Goal: Task Accomplishment & Management: Manage account settings

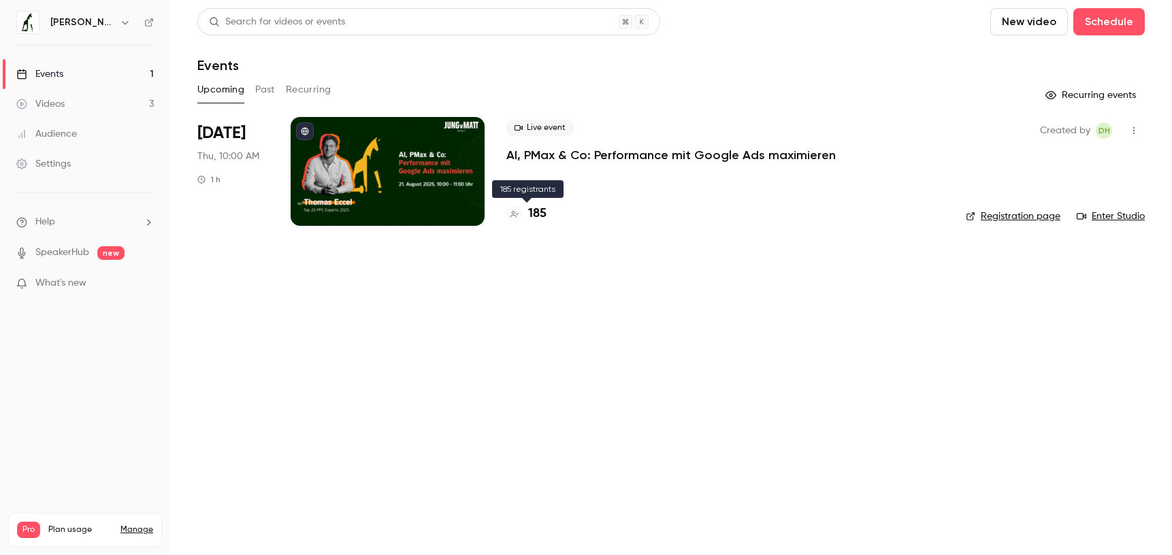
click at [541, 214] on h4 "185" at bounding box center [537, 214] width 18 height 18
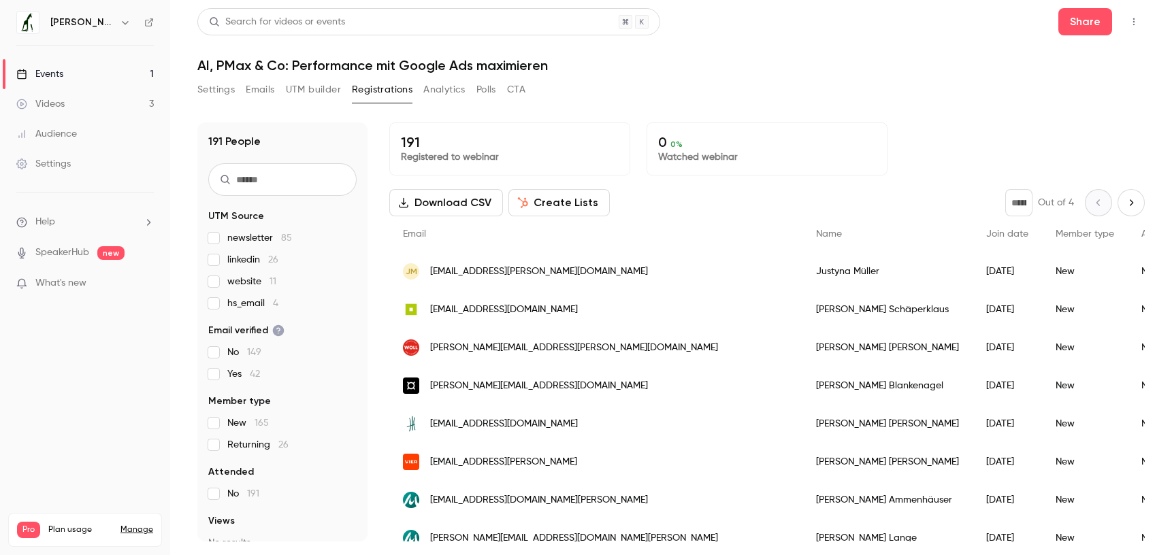
click at [231, 301] on span "hs_email 4" at bounding box center [252, 304] width 51 height 14
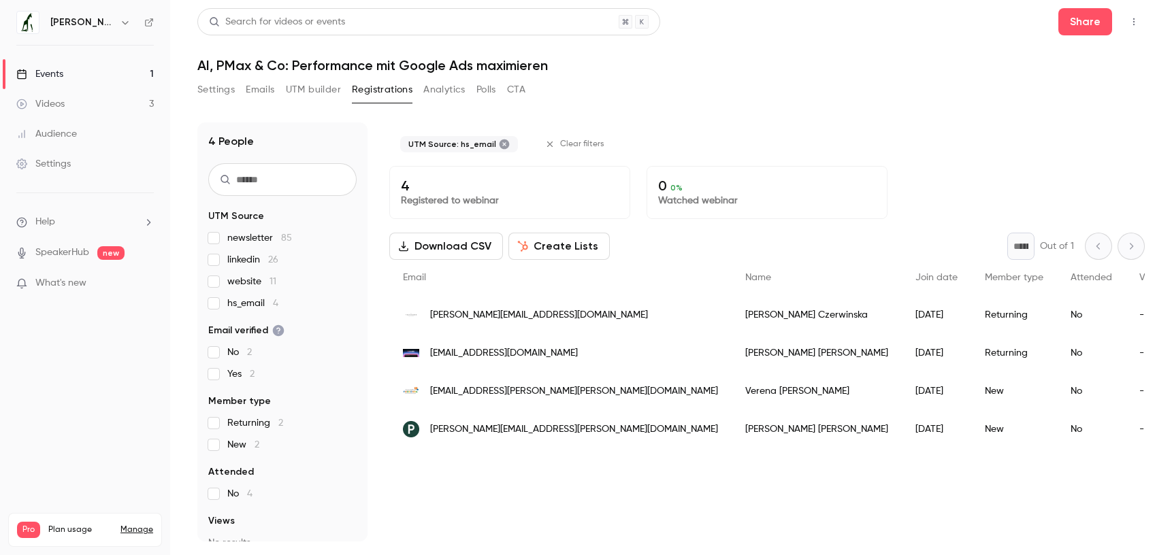
click at [231, 301] on span "hs_email 4" at bounding box center [252, 304] width 51 height 14
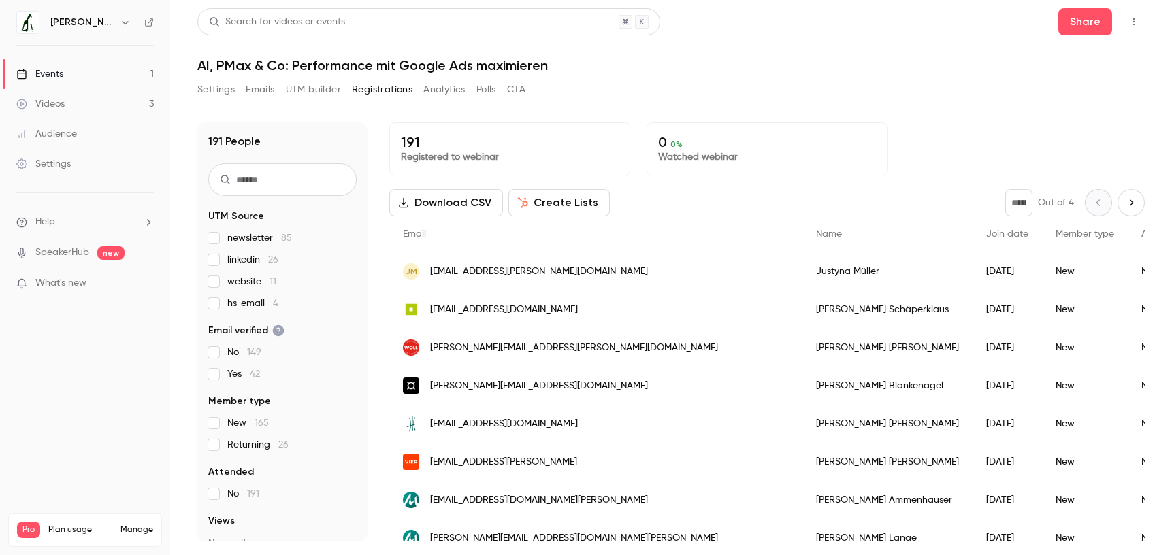
click at [231, 301] on span "hs_email 4" at bounding box center [252, 304] width 51 height 14
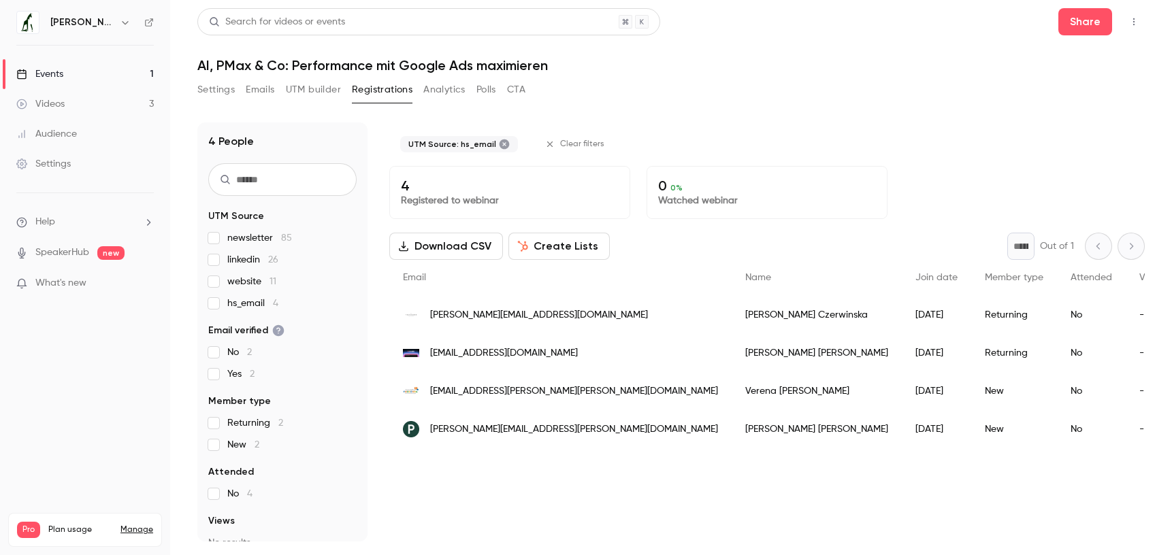
click at [231, 301] on span "hs_email 4" at bounding box center [252, 304] width 51 height 14
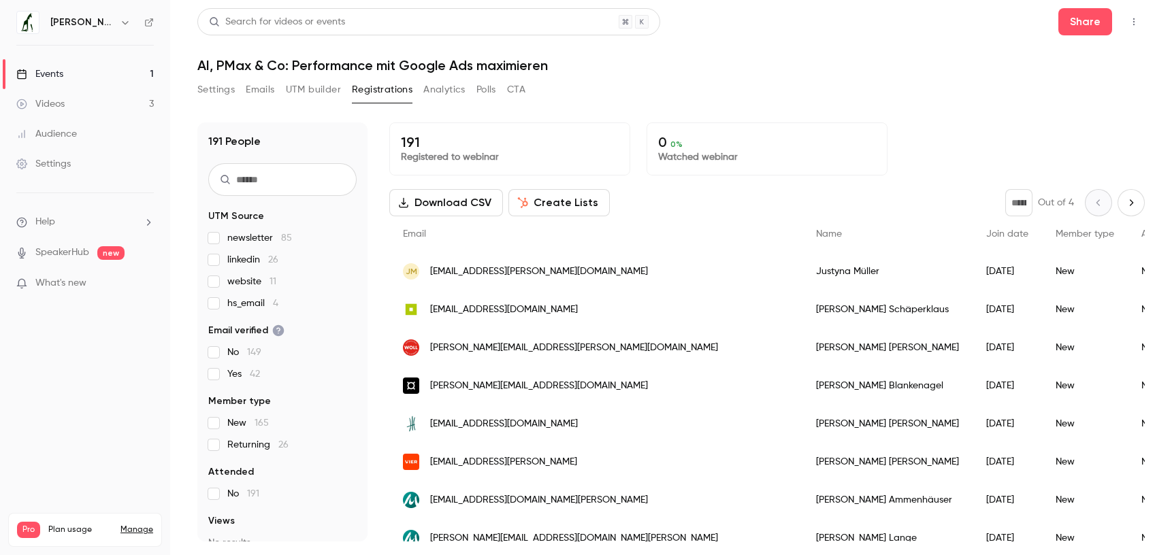
click at [231, 301] on span "hs_email 4" at bounding box center [252, 304] width 51 height 14
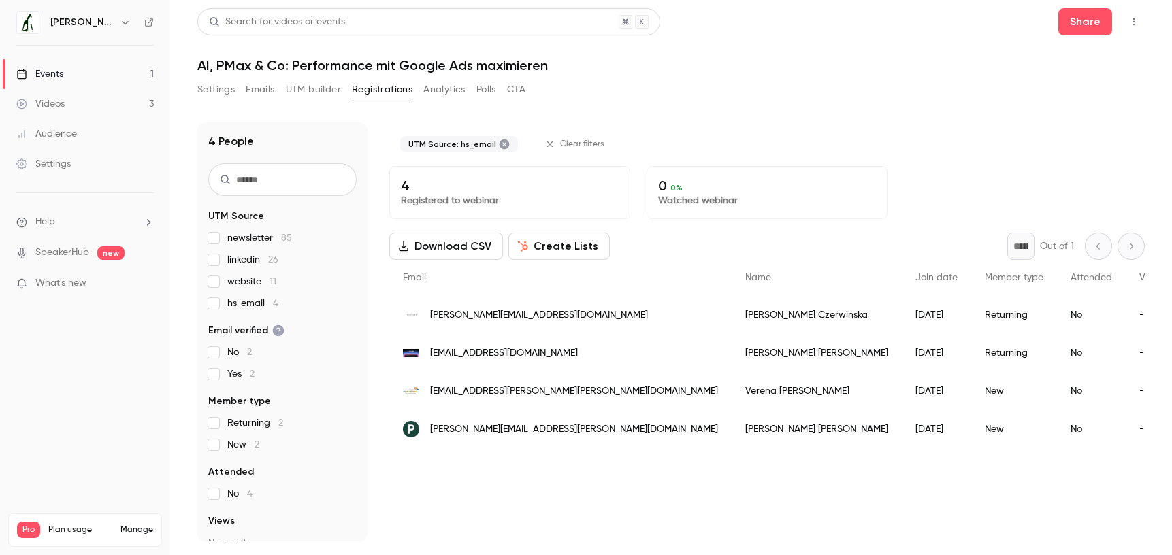
click at [231, 301] on span "hs_email 4" at bounding box center [252, 304] width 51 height 14
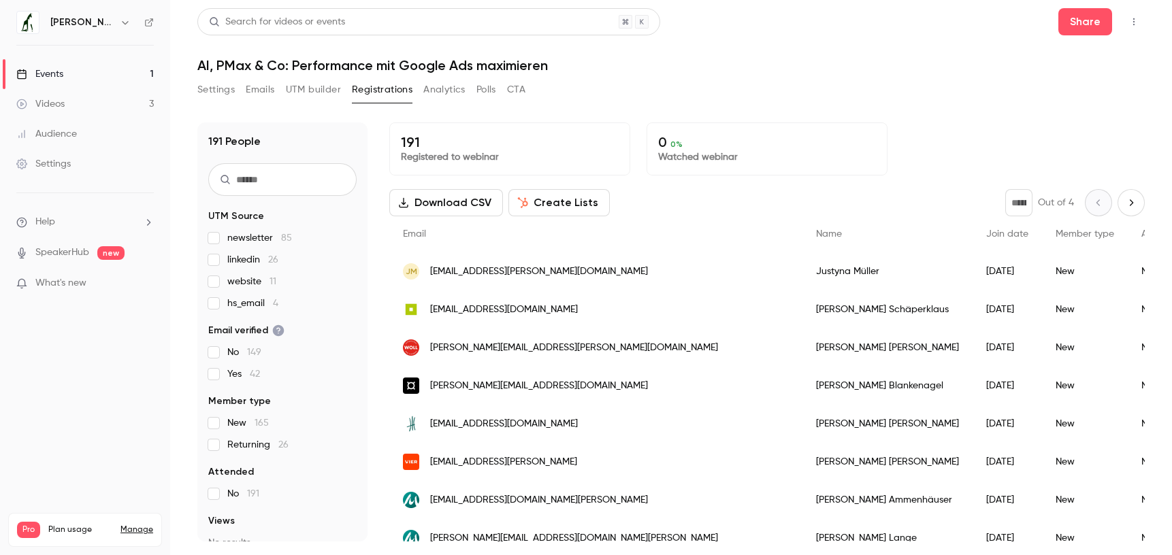
click at [231, 301] on span "hs_email 4" at bounding box center [252, 304] width 51 height 14
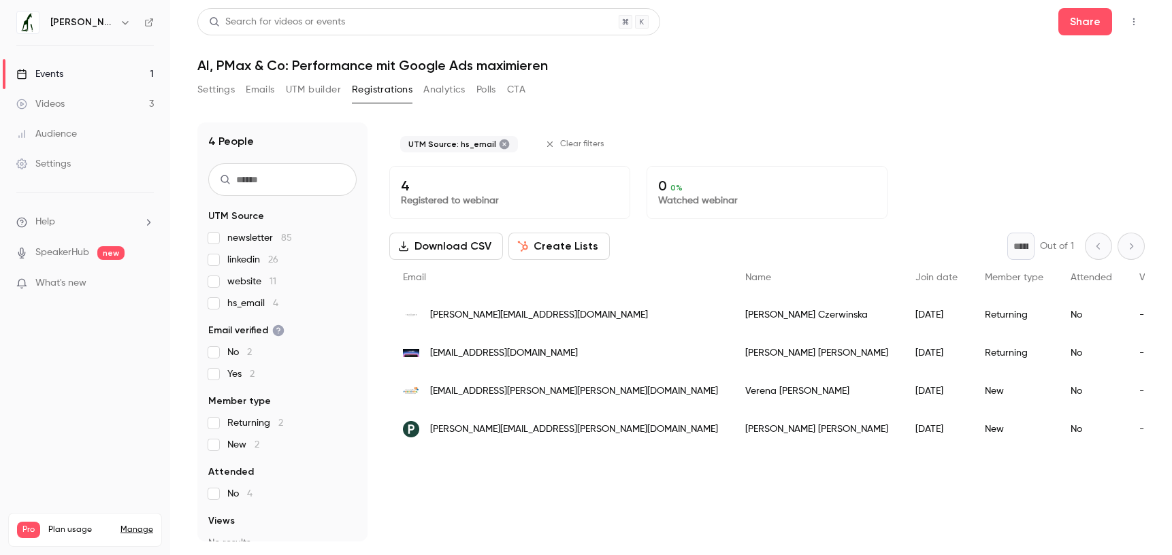
click at [231, 301] on span "hs_email 4" at bounding box center [252, 304] width 51 height 14
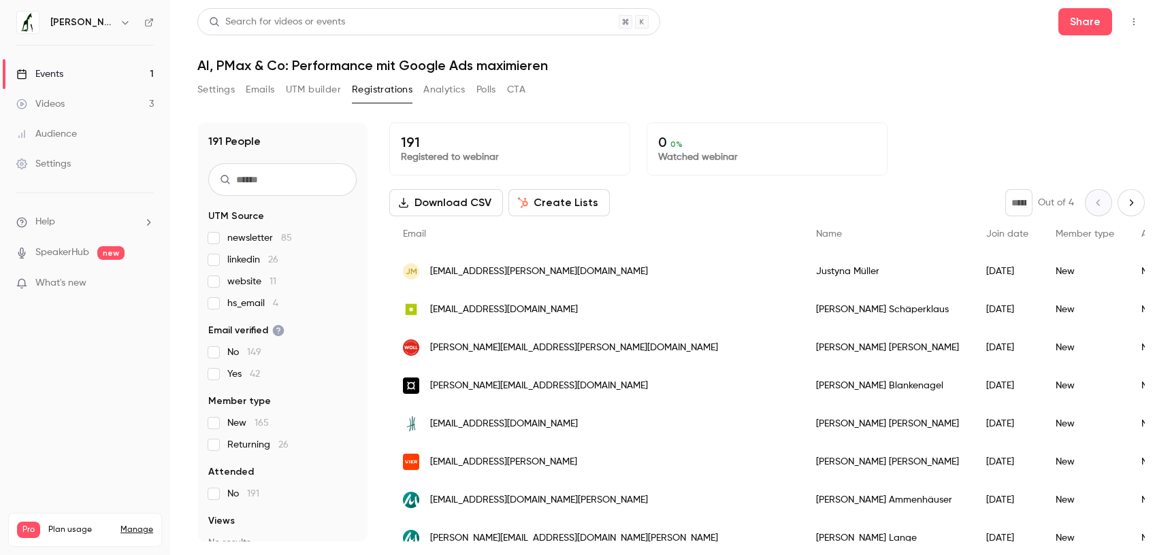
click at [239, 282] on span "website 11" at bounding box center [251, 282] width 49 height 14
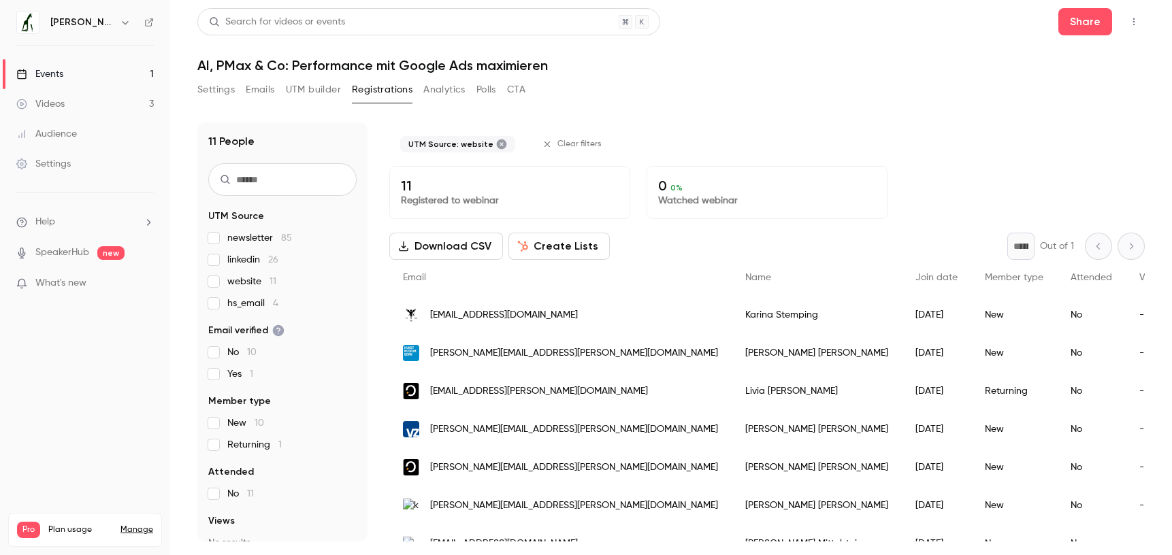
click at [239, 282] on span "website 11" at bounding box center [251, 282] width 49 height 14
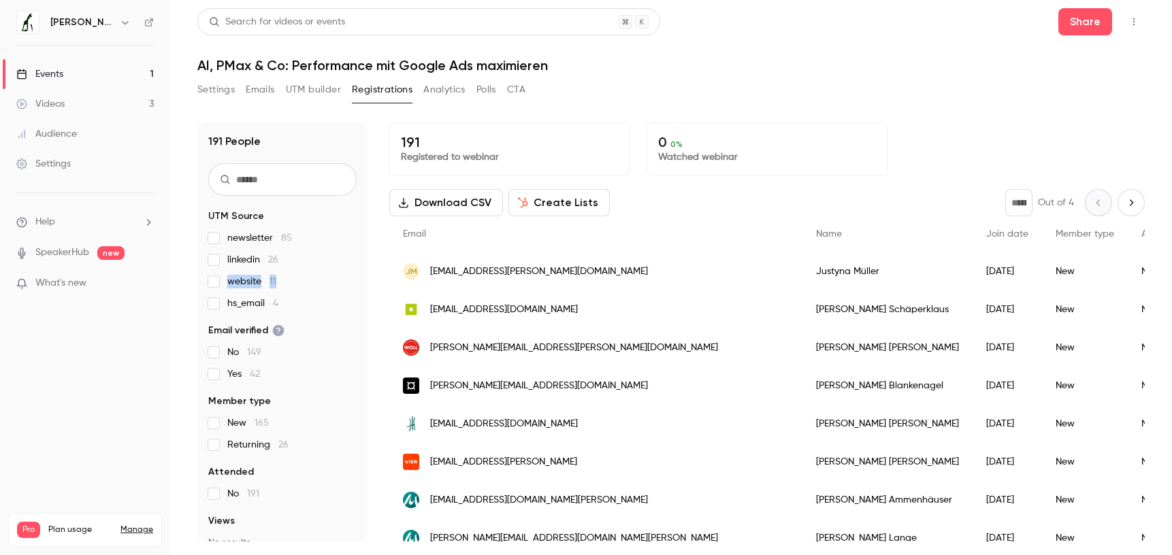
click at [208, 96] on button "Settings" at bounding box center [215, 90] width 37 height 22
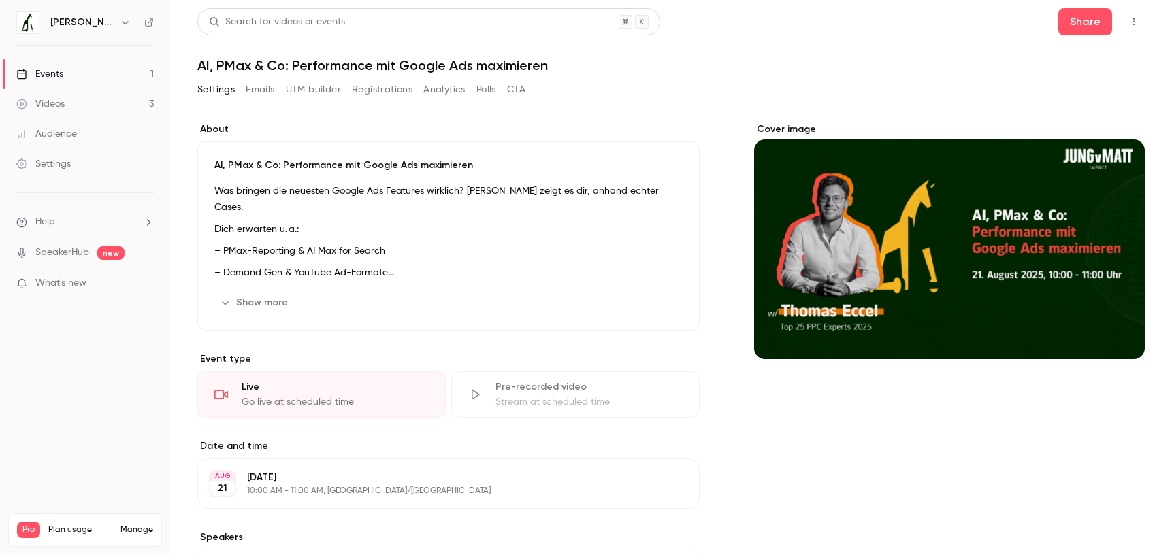
click at [105, 99] on link "Videos 3" at bounding box center [85, 104] width 170 height 30
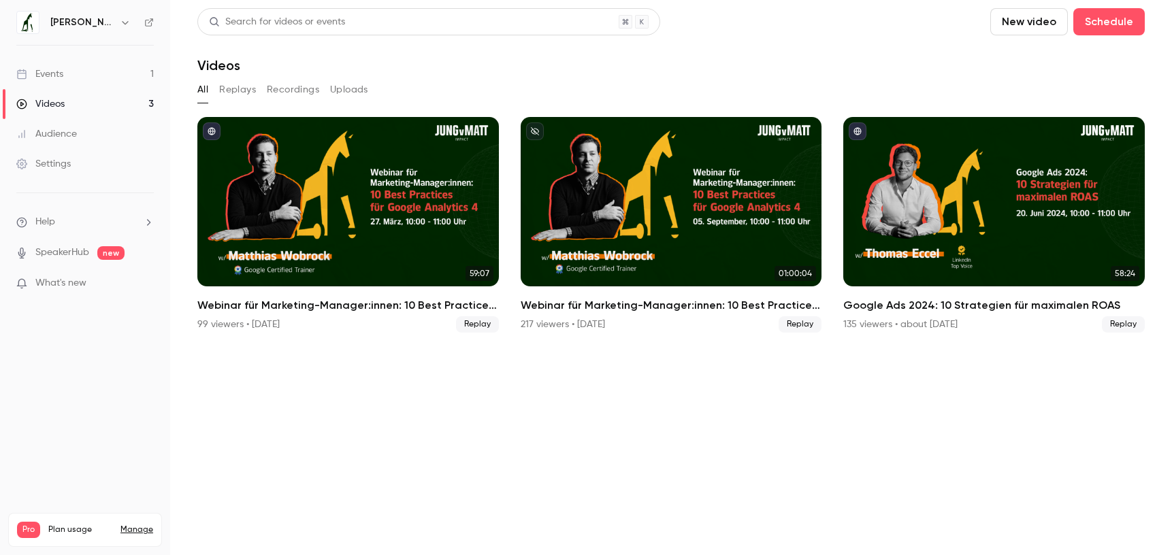
click at [102, 69] on link "Events 1" at bounding box center [85, 74] width 170 height 30
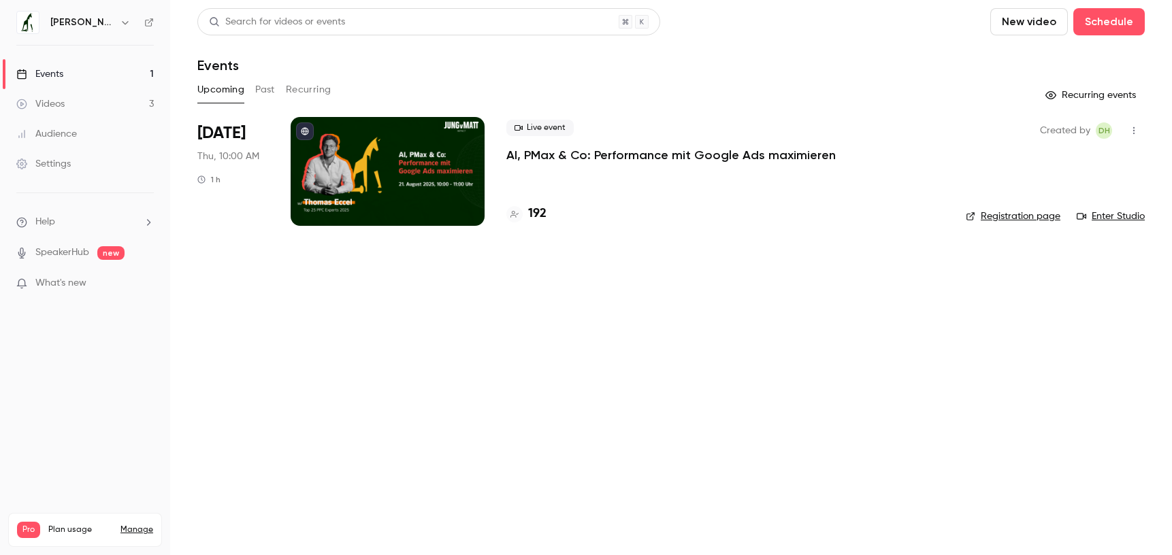
click at [568, 200] on div "Live event AI, PMax & Co: Performance mit Google Ads maximieren 192" at bounding box center [725, 171] width 438 height 109
click at [527, 159] on p "AI, PMax & Co: Performance mit Google Ads maximieren" at bounding box center [670, 155] width 329 height 16
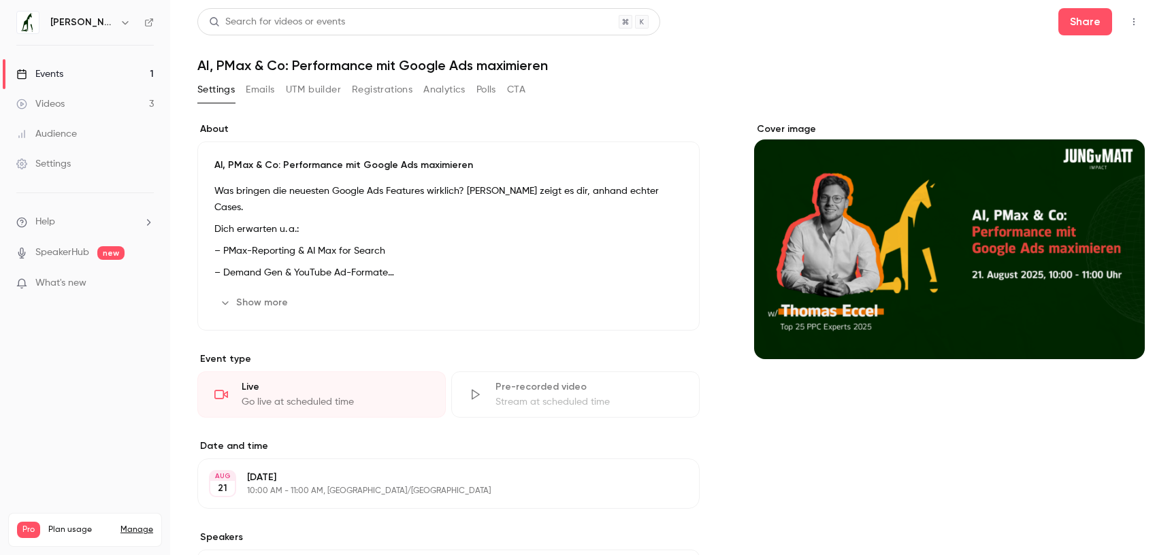
click at [383, 93] on button "Registrations" at bounding box center [382, 90] width 61 height 22
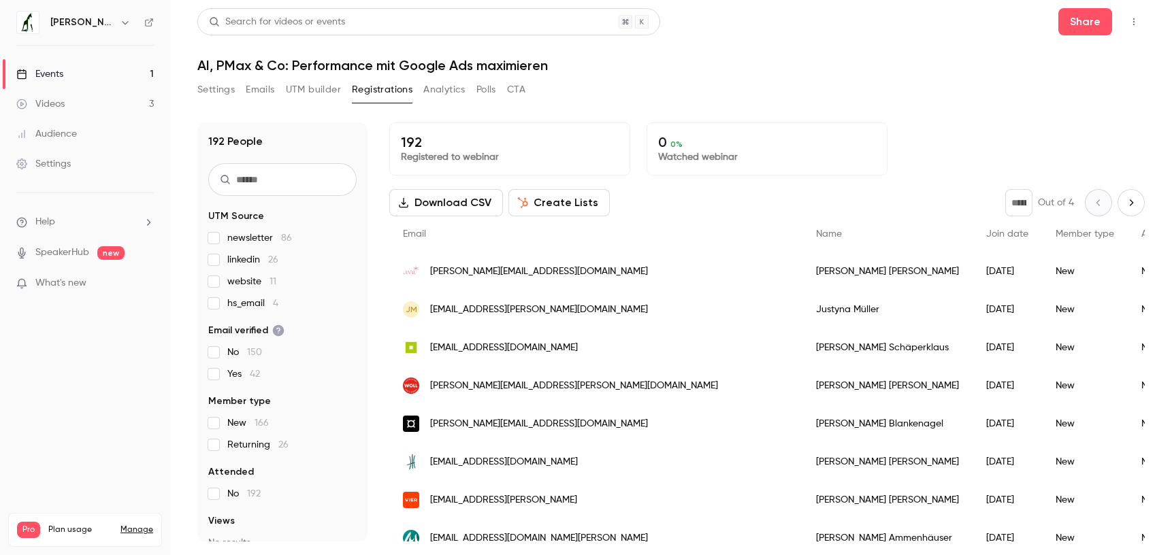
click at [209, 86] on button "Settings" at bounding box center [215, 90] width 37 height 22
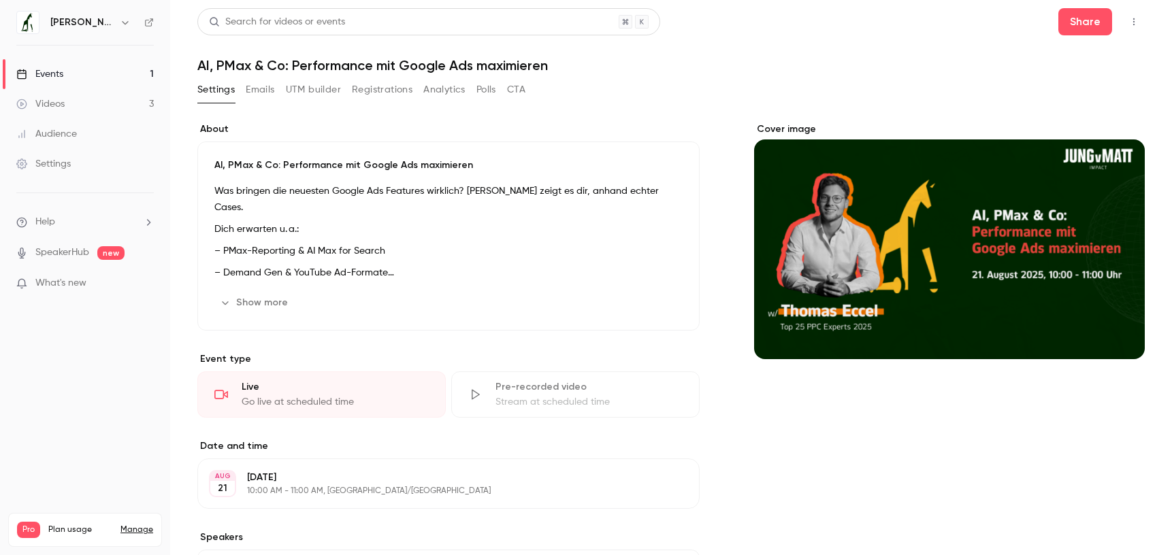
click at [83, 73] on link "Events 1" at bounding box center [85, 74] width 170 height 30
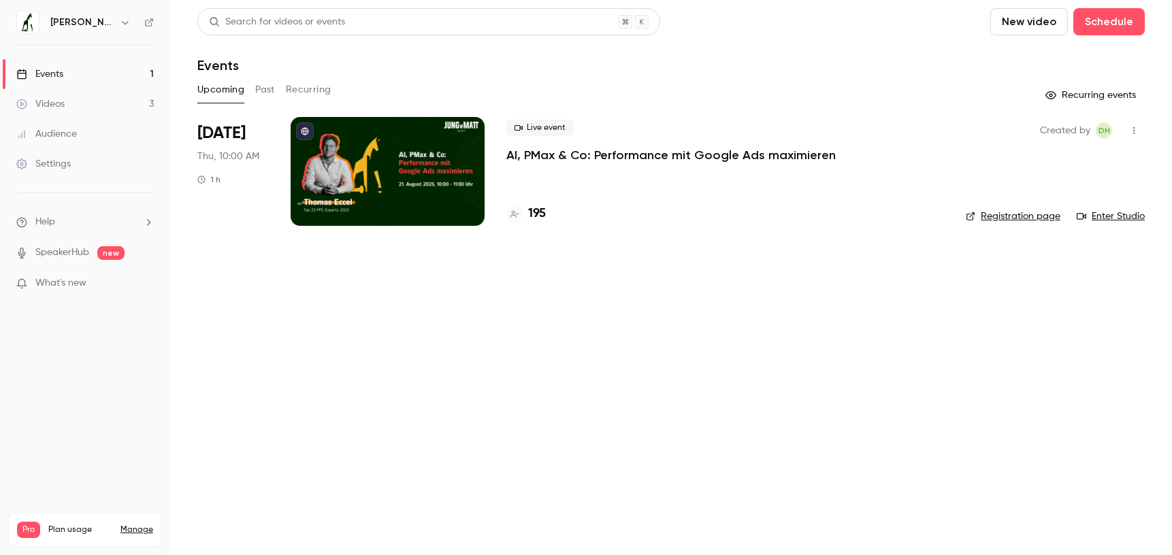
click at [382, 134] on div at bounding box center [388, 171] width 194 height 109
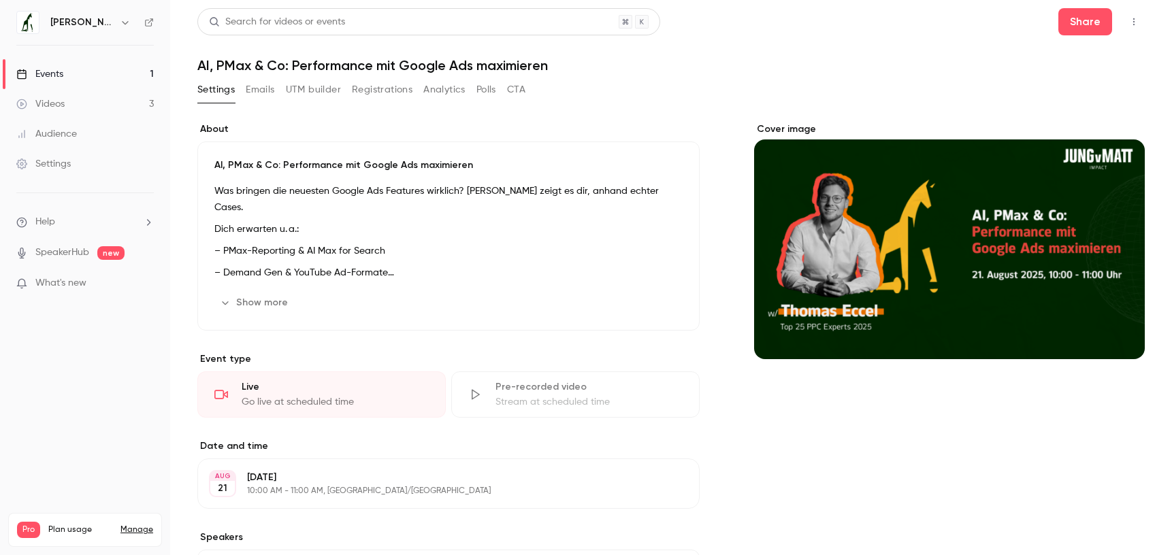
click at [376, 80] on button "Registrations" at bounding box center [382, 90] width 61 height 22
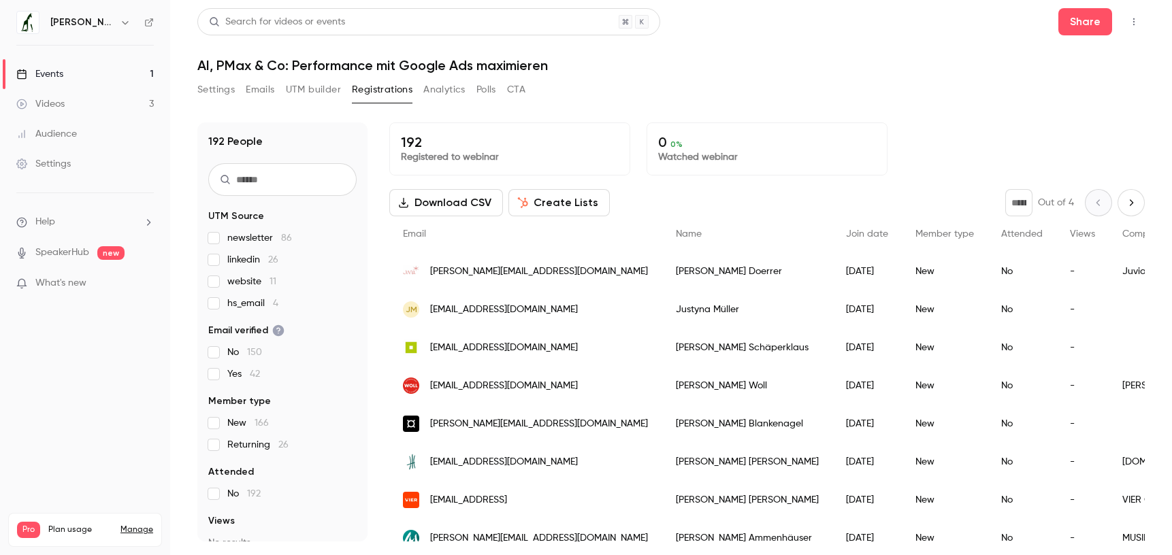
click at [206, 95] on button "Settings" at bounding box center [215, 90] width 37 height 22
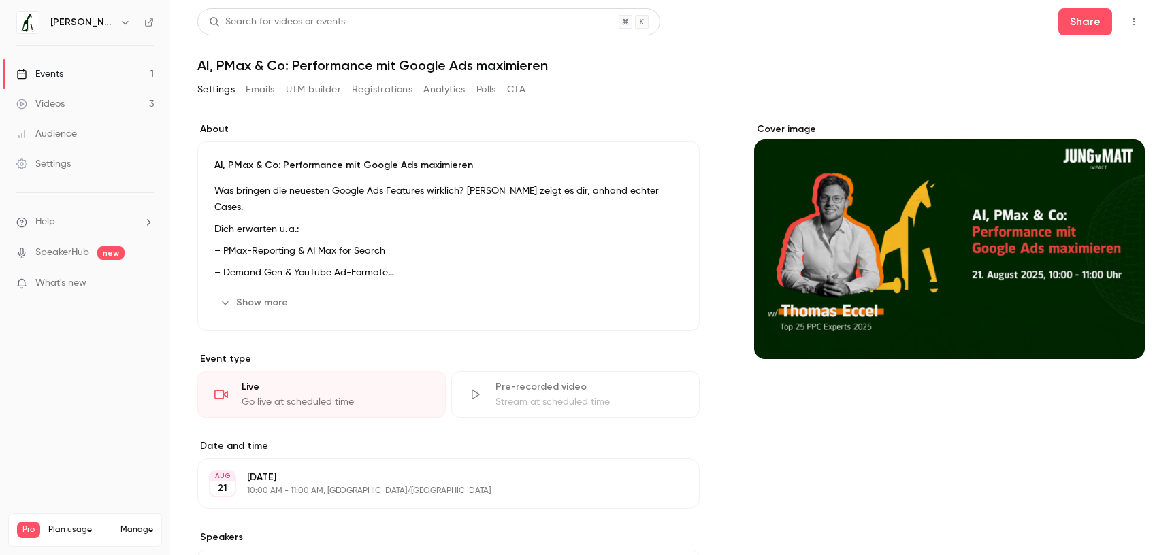
click at [73, 82] on link "Events 1" at bounding box center [85, 74] width 170 height 30
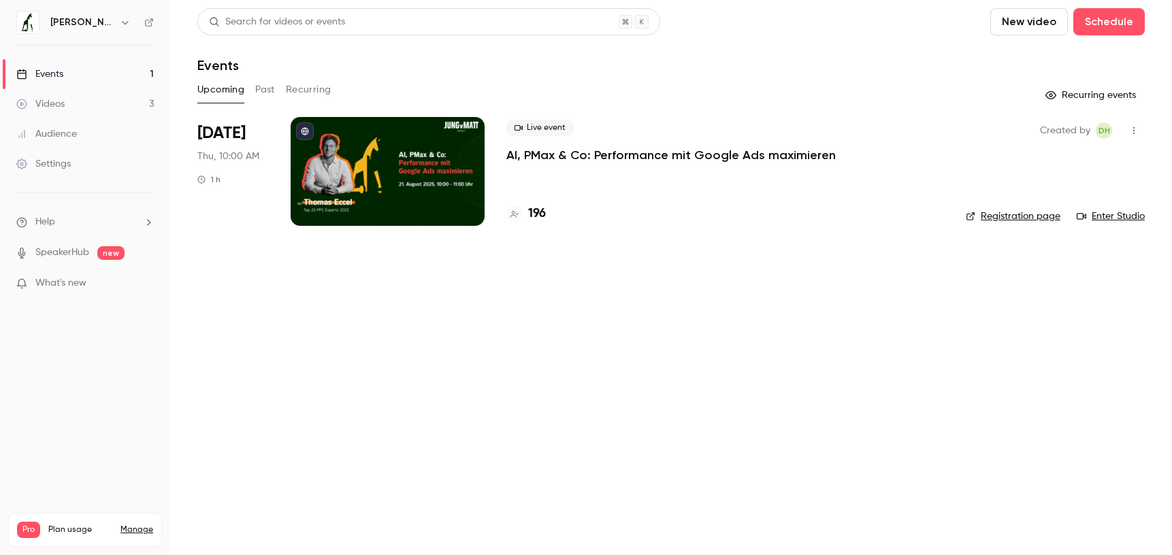
click at [670, 157] on p "AI, PMax & Co: Performance mit Google Ads maximieren" at bounding box center [670, 155] width 329 height 16
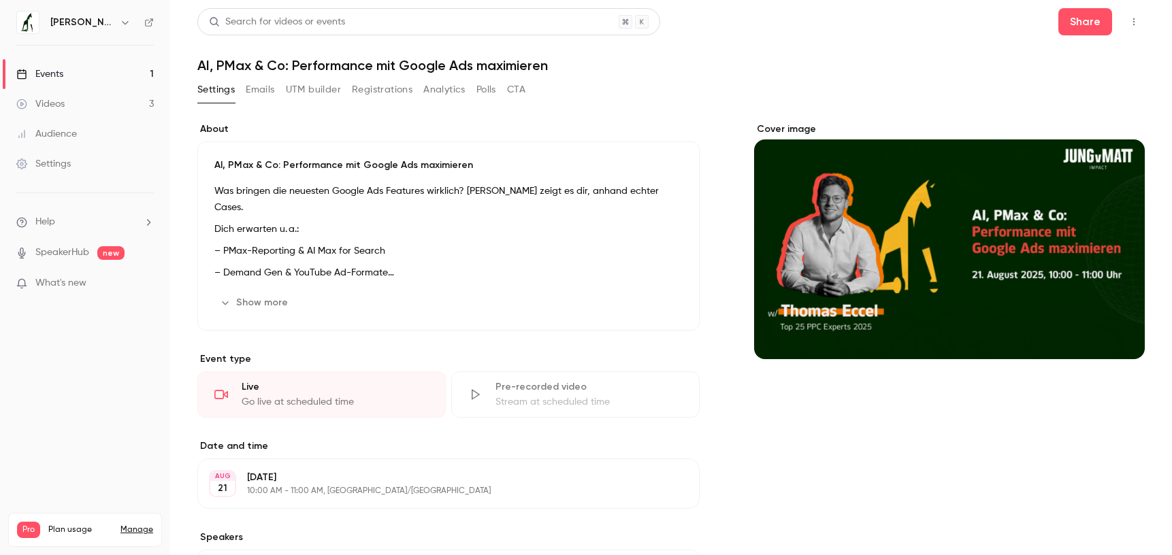
click at [348, 84] on div "Settings Emails UTM builder Registrations Analytics Polls CTA" at bounding box center [361, 90] width 328 height 22
click at [372, 89] on button "Registrations" at bounding box center [382, 90] width 61 height 22
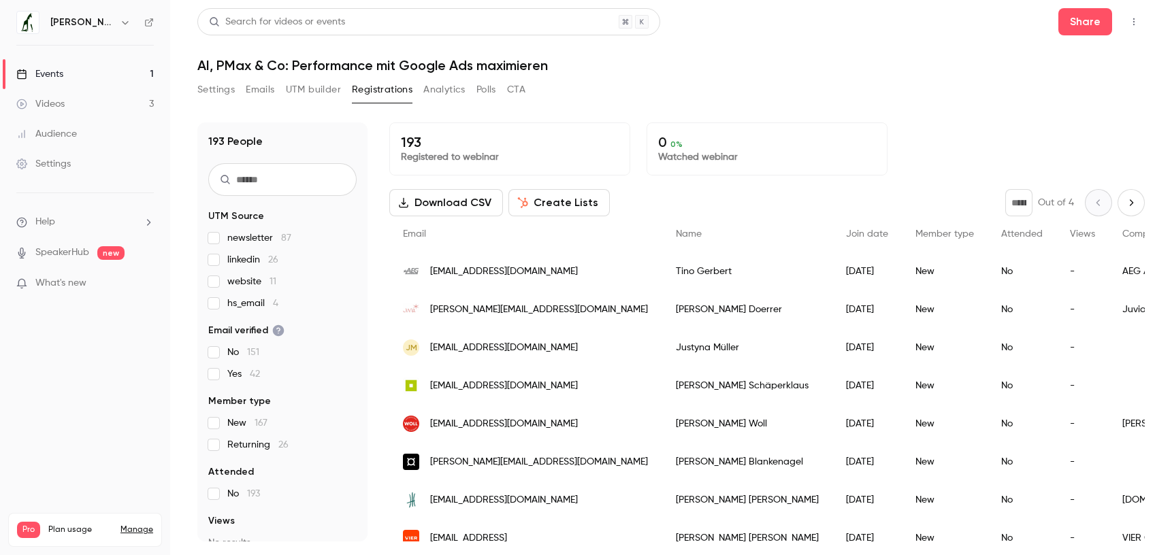
click at [208, 88] on button "Settings" at bounding box center [215, 90] width 37 height 22
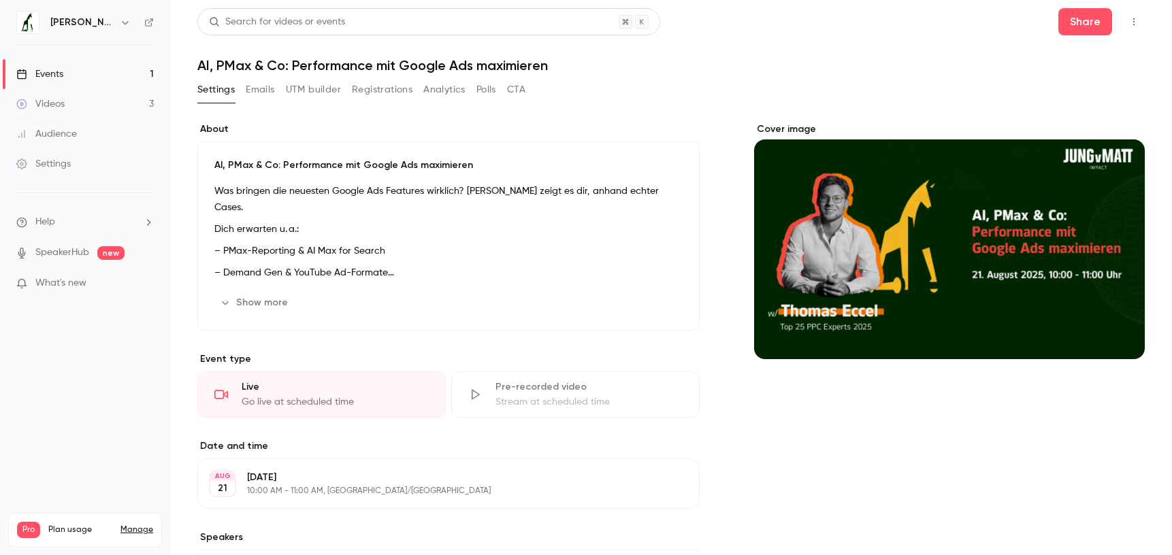
click at [359, 88] on button "Registrations" at bounding box center [382, 90] width 61 height 22
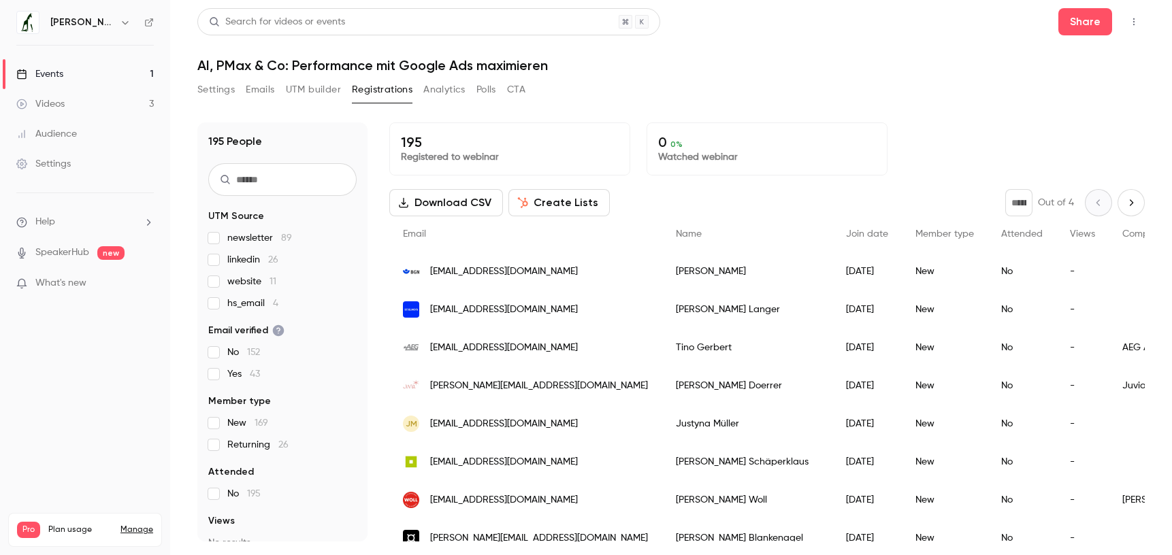
click at [92, 74] on link "Events 1" at bounding box center [85, 74] width 170 height 30
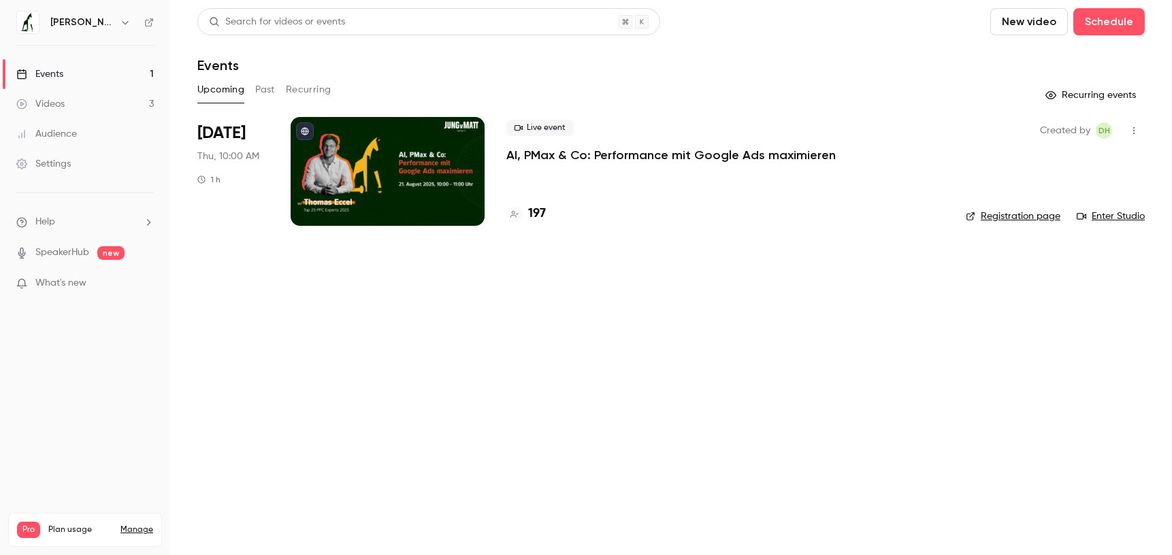
click at [666, 193] on div "Live event AI, PMax & Co: Performance mit Google Ads maximieren 197" at bounding box center [725, 171] width 438 height 109
click at [431, 168] on div at bounding box center [388, 171] width 194 height 109
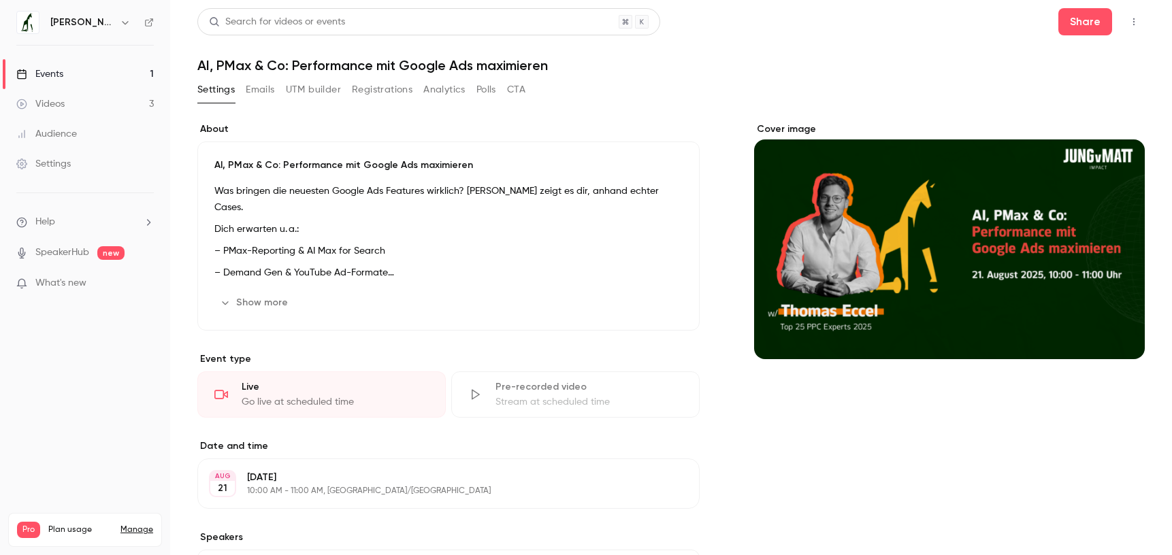
click at [257, 87] on button "Emails" at bounding box center [260, 90] width 29 height 22
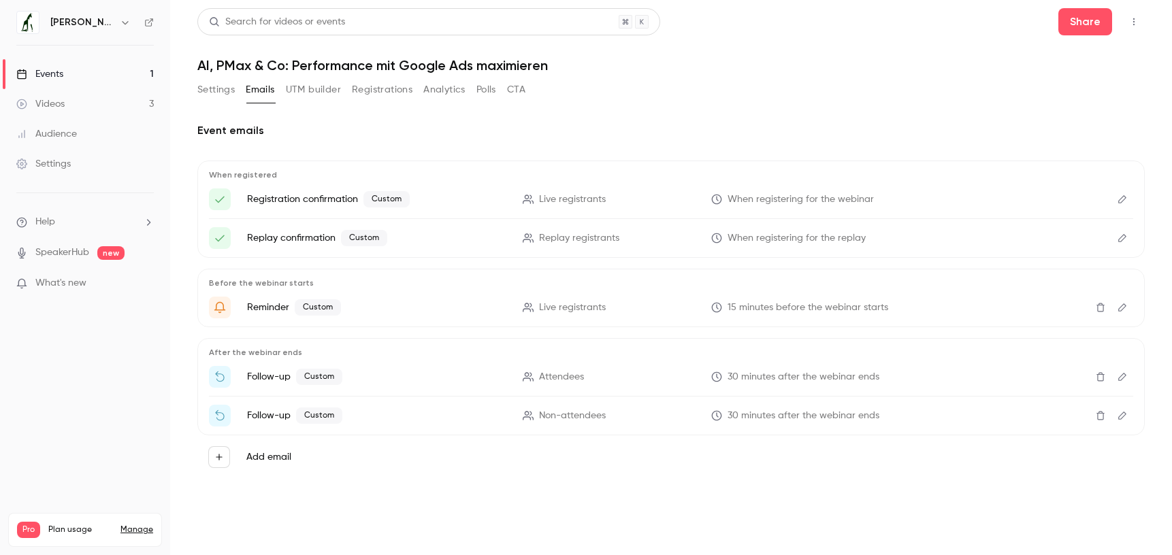
click at [735, 204] on span "When registering for the webinar" at bounding box center [801, 200] width 146 height 14
click at [1119, 193] on button "Edit" at bounding box center [1122, 200] width 22 height 22
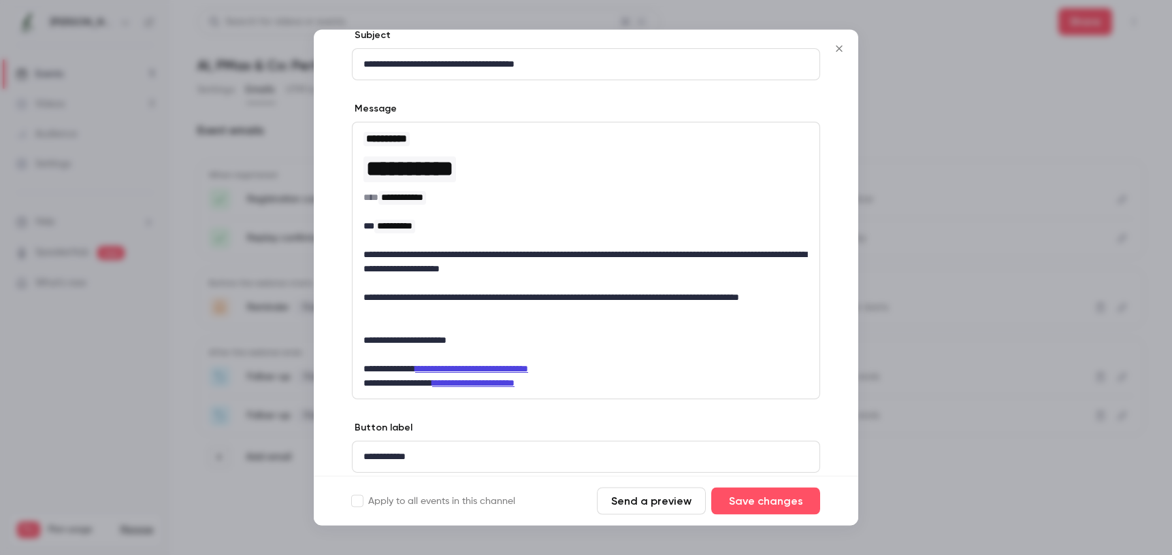
scroll to position [129, 0]
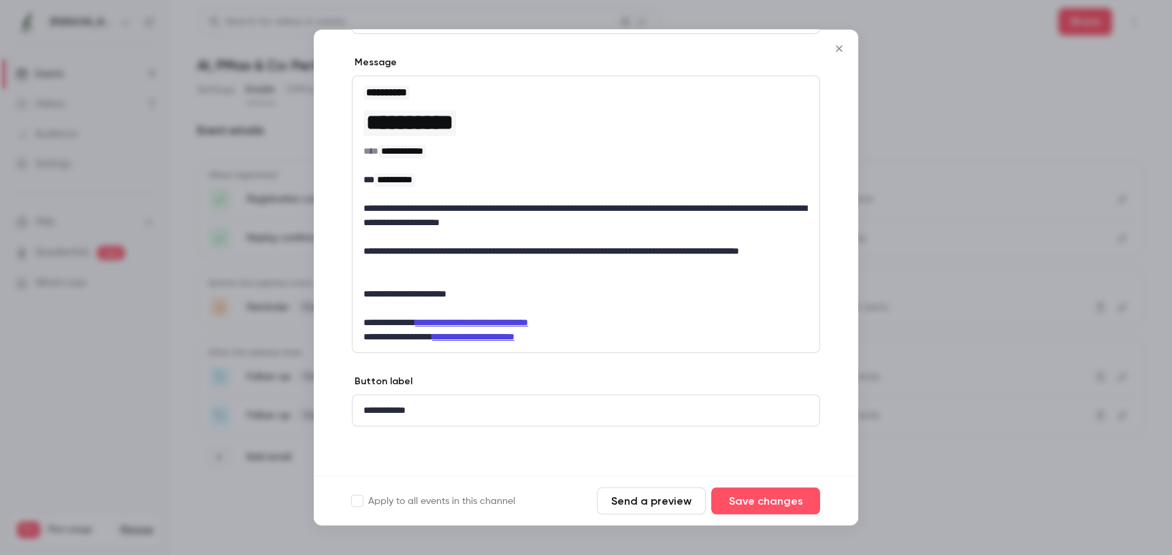
click at [835, 52] on icon "Close" at bounding box center [839, 49] width 16 height 11
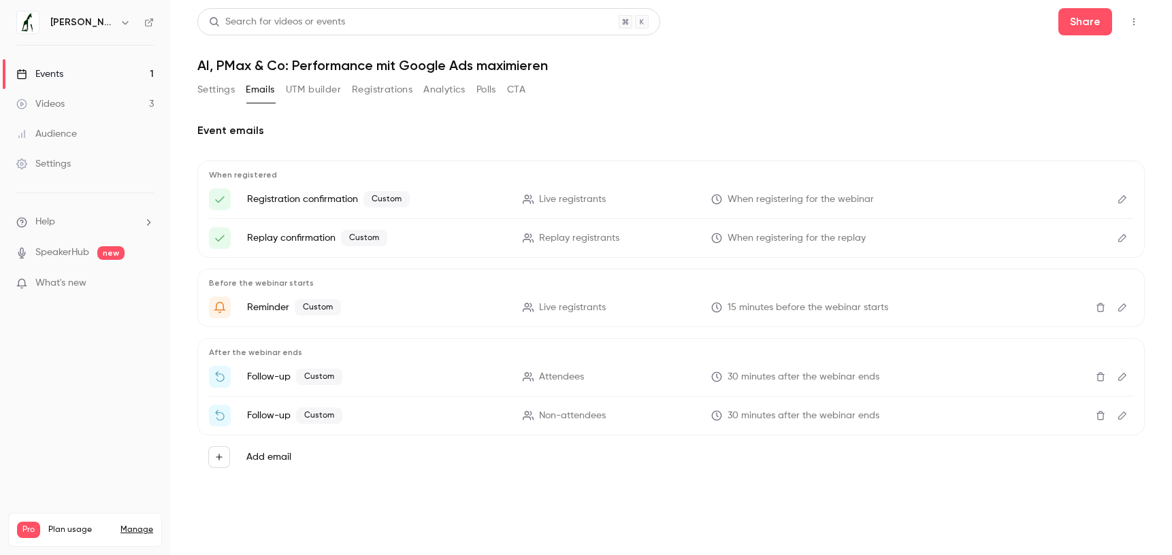
click at [1124, 235] on icon "Edit" at bounding box center [1122, 238] width 11 height 10
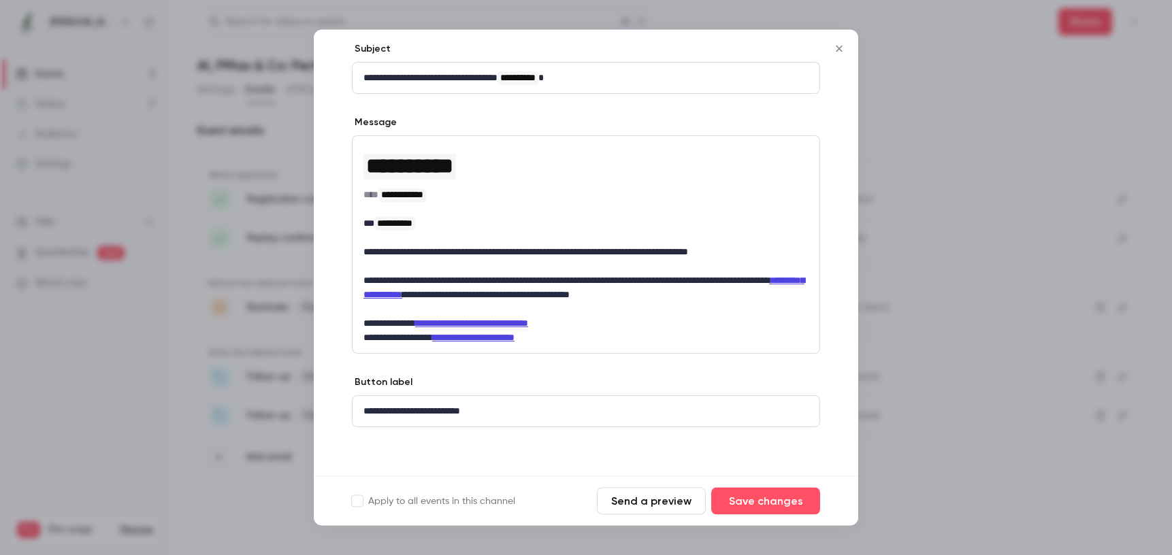
scroll to position [69, 0]
click at [838, 49] on icon "Close" at bounding box center [839, 49] width 6 height 6
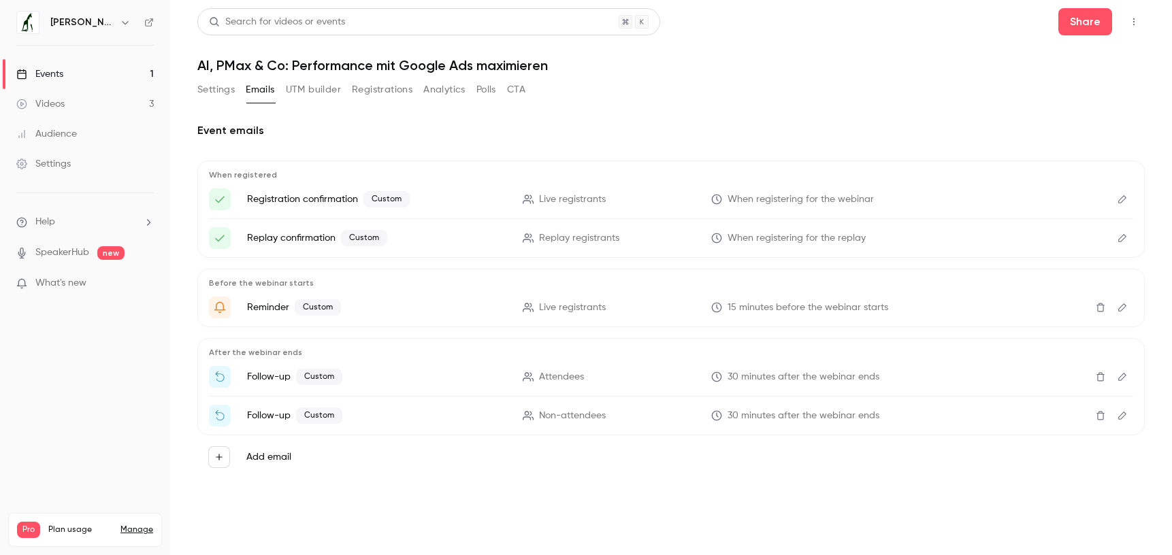
click at [1130, 304] on button "Edit" at bounding box center [1122, 308] width 22 height 22
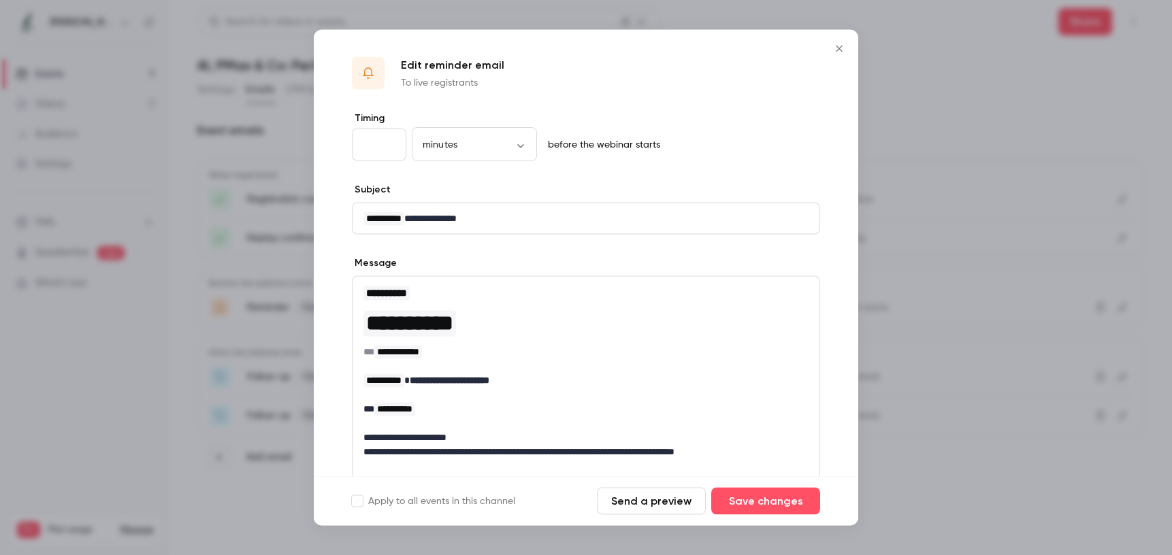
click at [847, 50] on button "Close" at bounding box center [839, 48] width 27 height 27
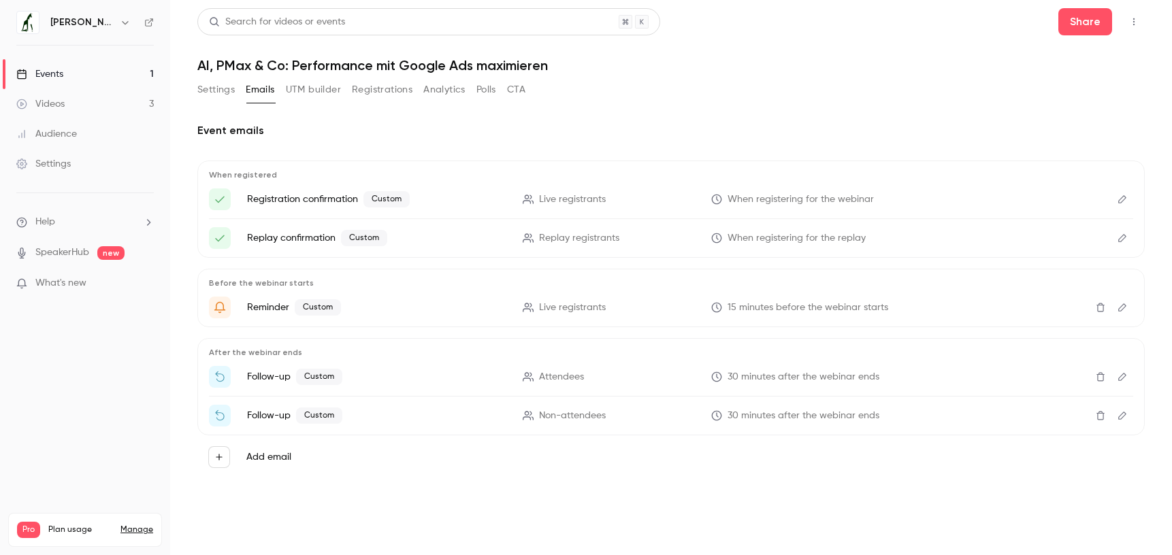
click at [1119, 304] on icon "Edit" at bounding box center [1122, 308] width 11 height 10
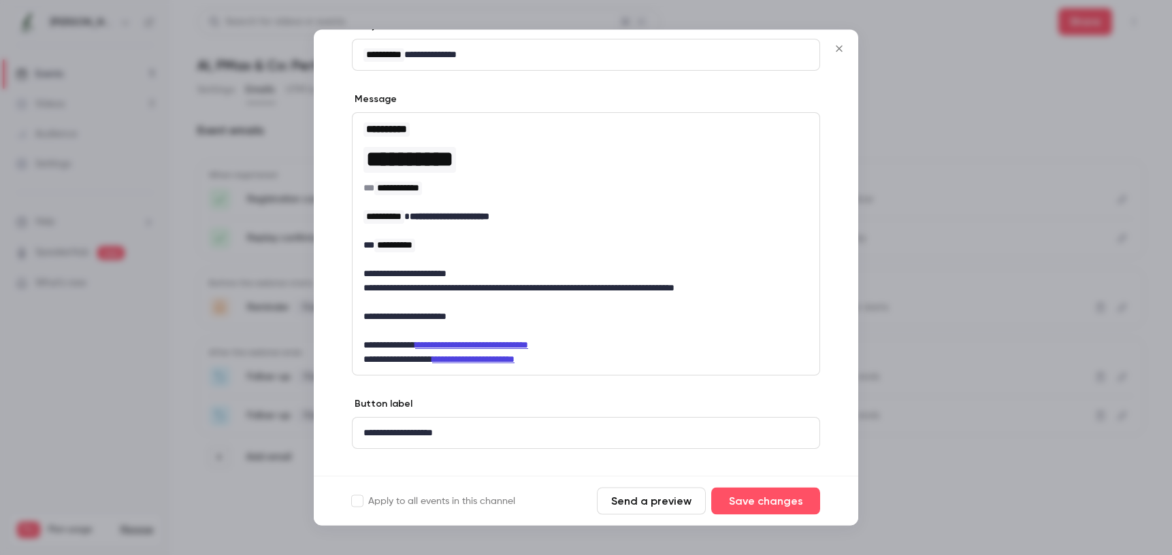
scroll to position [186, 0]
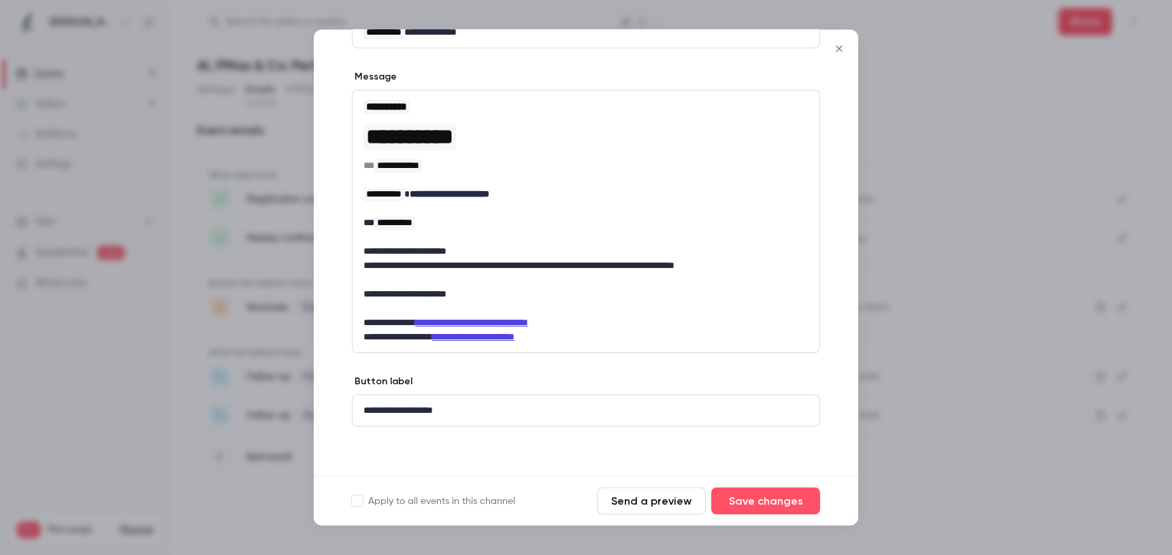
click at [834, 46] on icon "Close" at bounding box center [839, 49] width 16 height 11
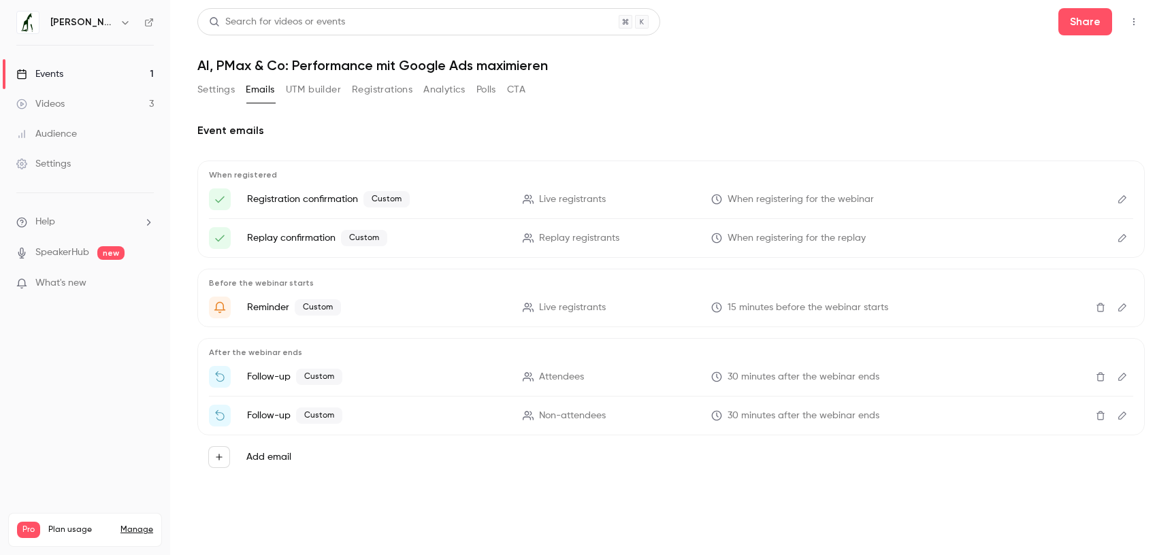
click at [1126, 372] on icon "Edit" at bounding box center [1122, 377] width 11 height 10
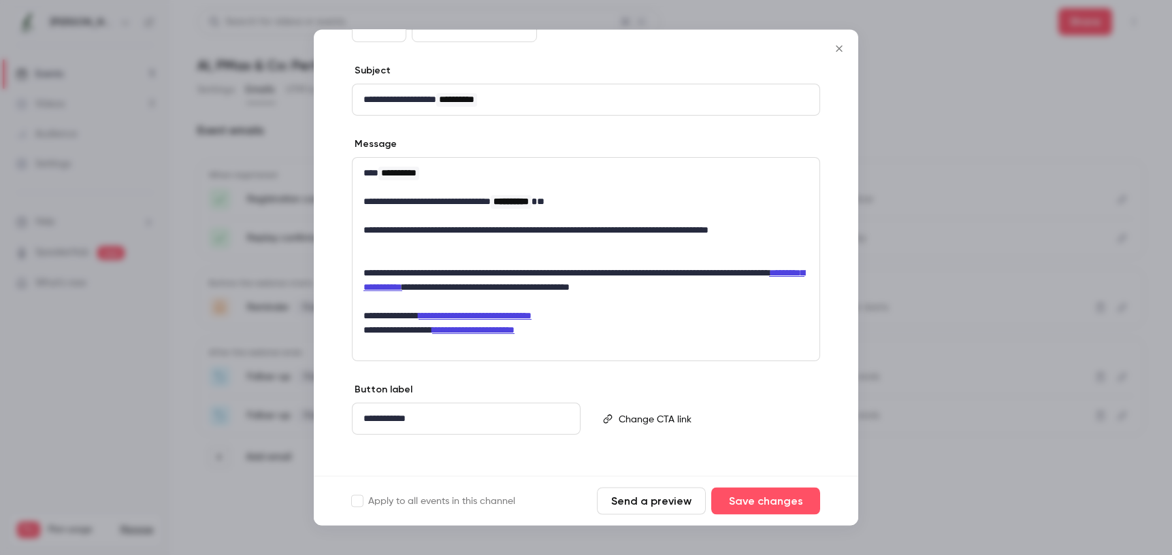
scroll to position [127, 0]
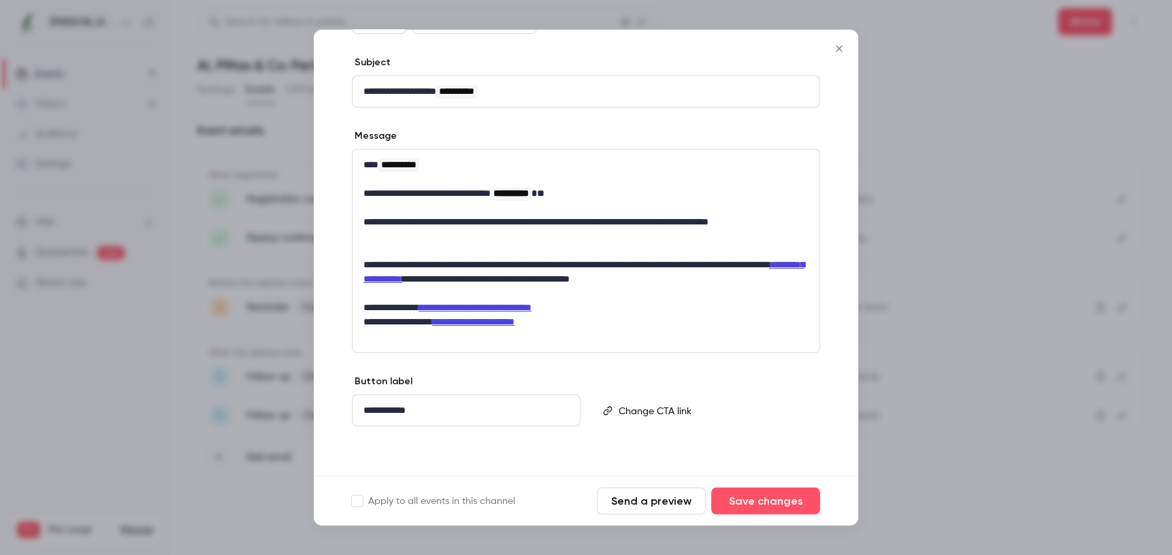
click at [839, 44] on icon "Close" at bounding box center [839, 49] width 16 height 11
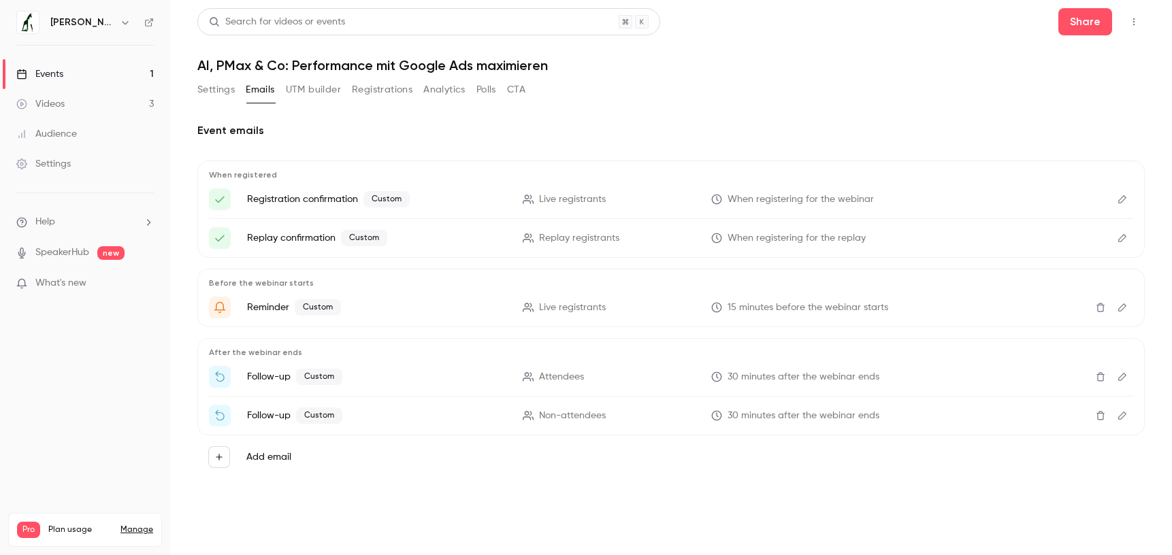
click at [1124, 414] on icon "Edit" at bounding box center [1122, 416] width 8 height 8
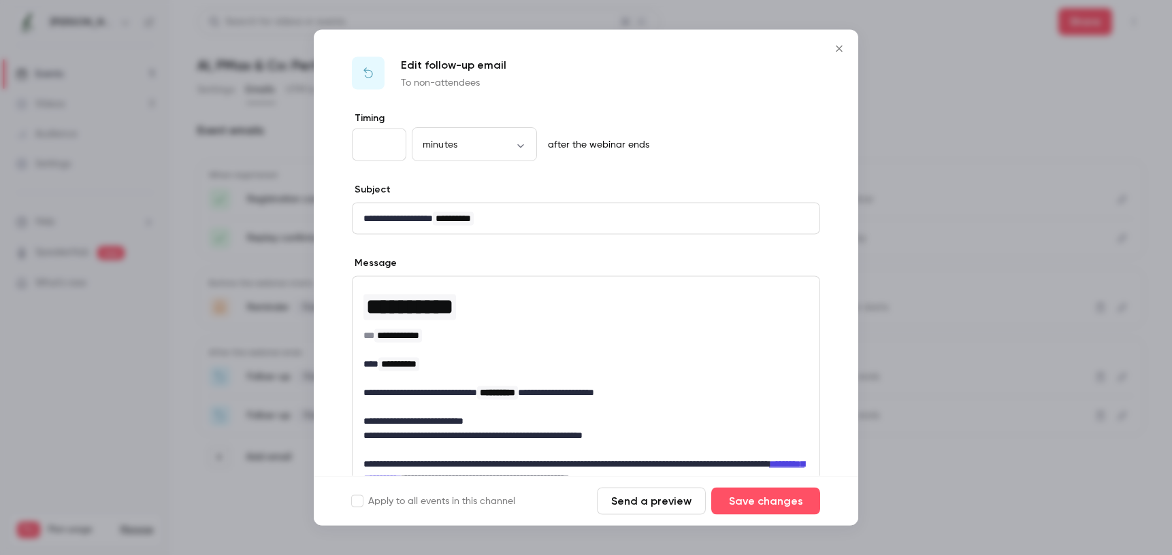
click at [838, 52] on icon "Close" at bounding box center [839, 49] width 16 height 11
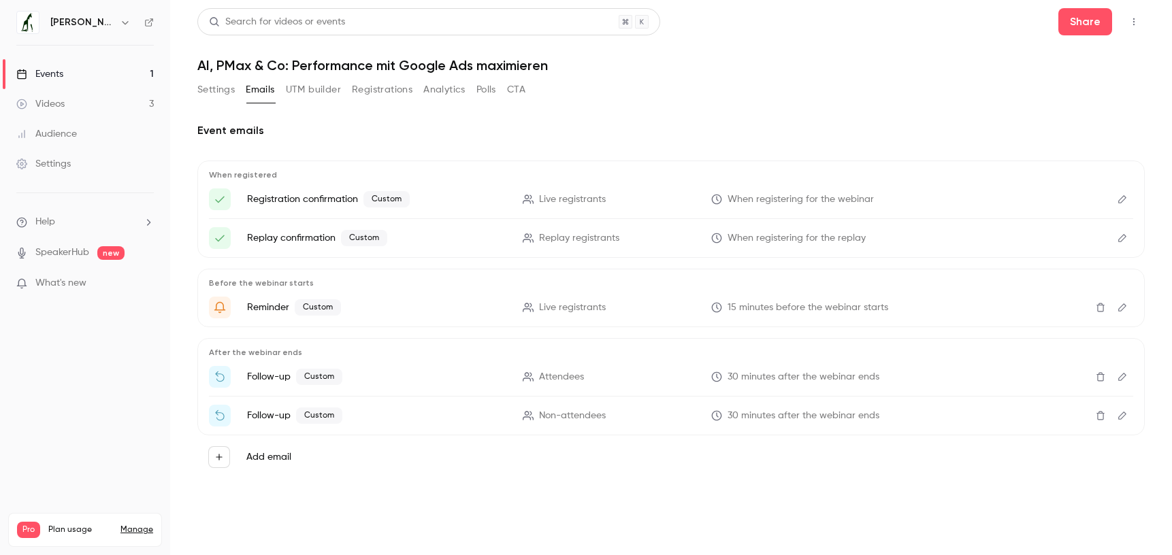
click at [1123, 416] on icon "Edit" at bounding box center [1122, 416] width 11 height 10
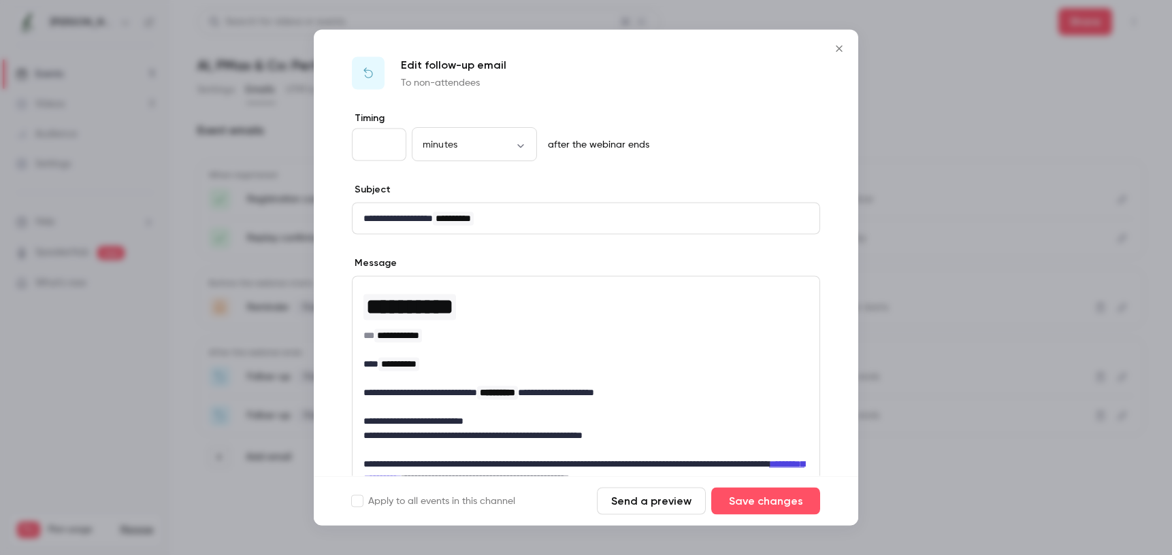
click at [575, 391] on p "**********" at bounding box center [585, 393] width 445 height 14
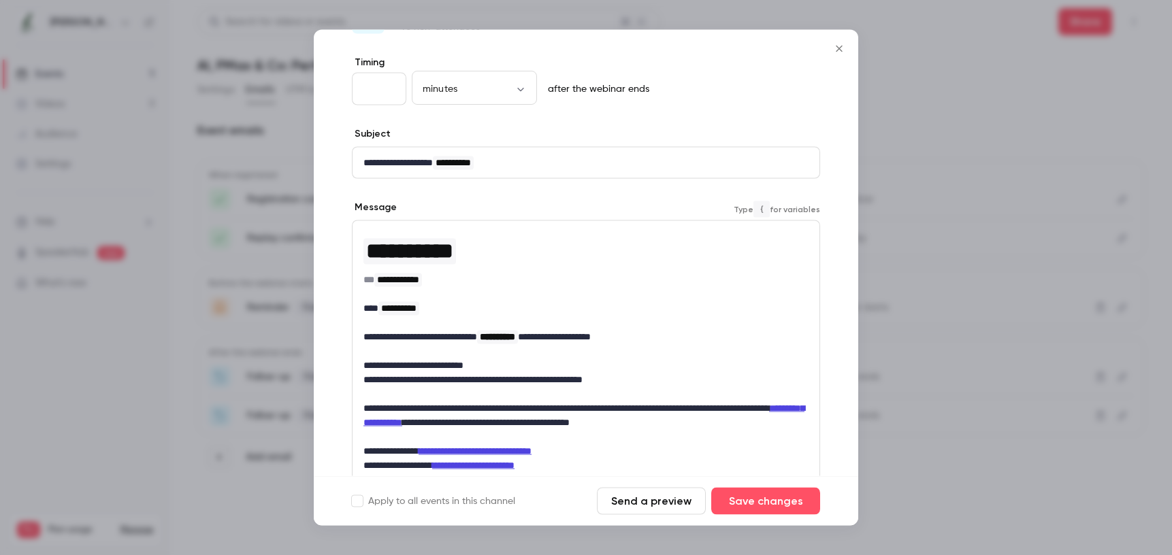
scroll to position [66, 0]
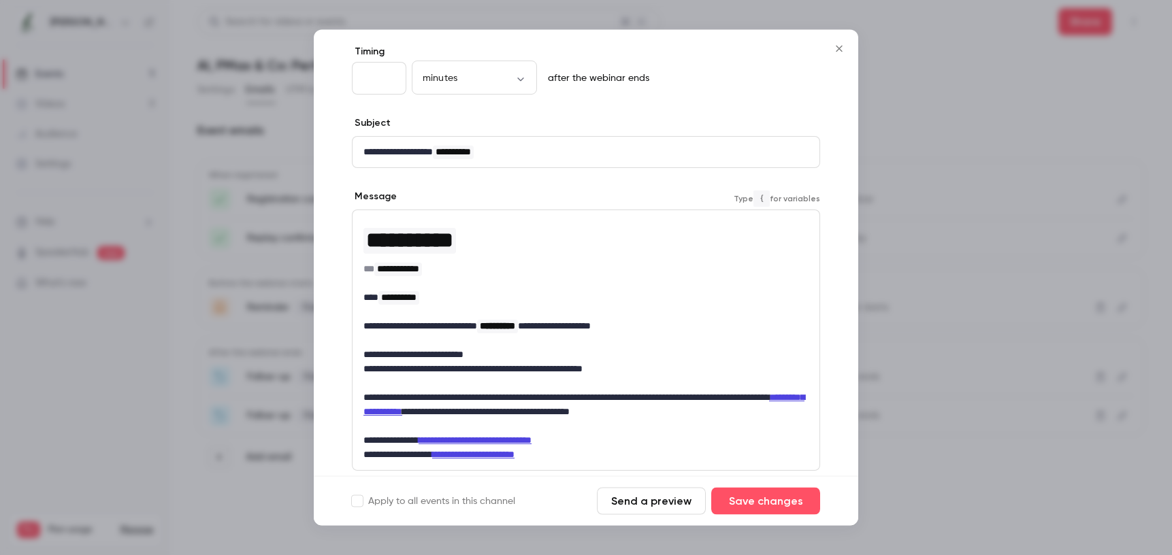
click at [694, 414] on p "**********" at bounding box center [585, 405] width 445 height 29
click at [770, 492] on button "Save changes" at bounding box center [765, 501] width 109 height 27
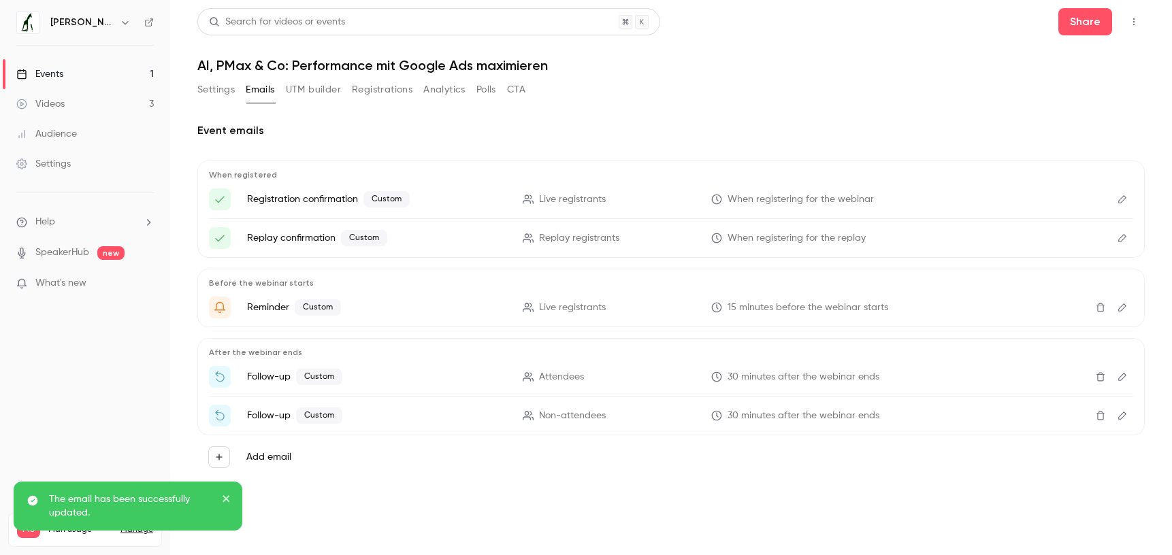
click at [1123, 416] on icon "Edit" at bounding box center [1122, 416] width 11 height 10
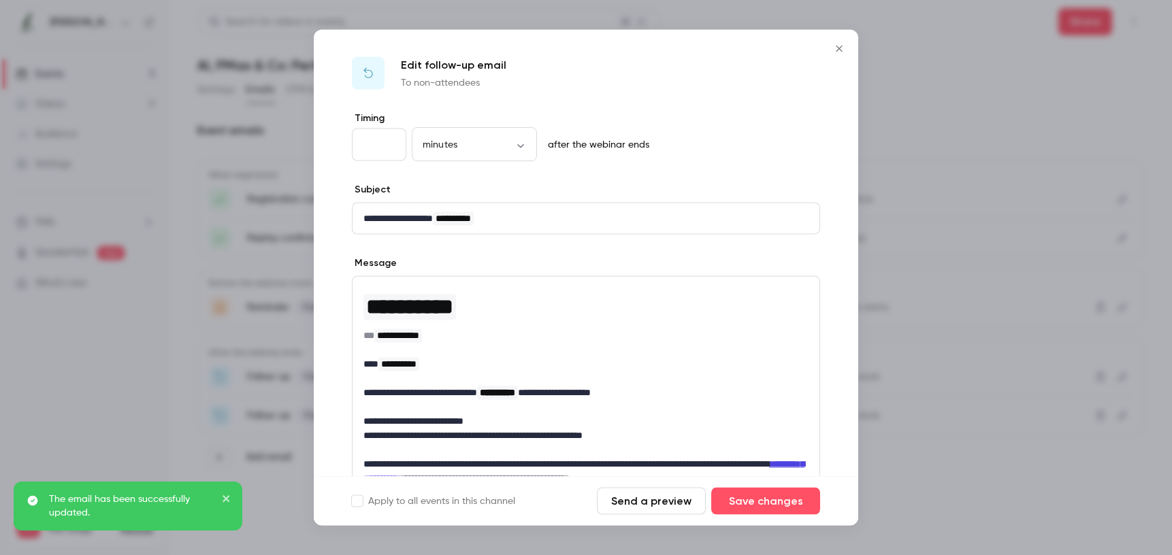
click at [841, 50] on icon "Close" at bounding box center [839, 49] width 16 height 11
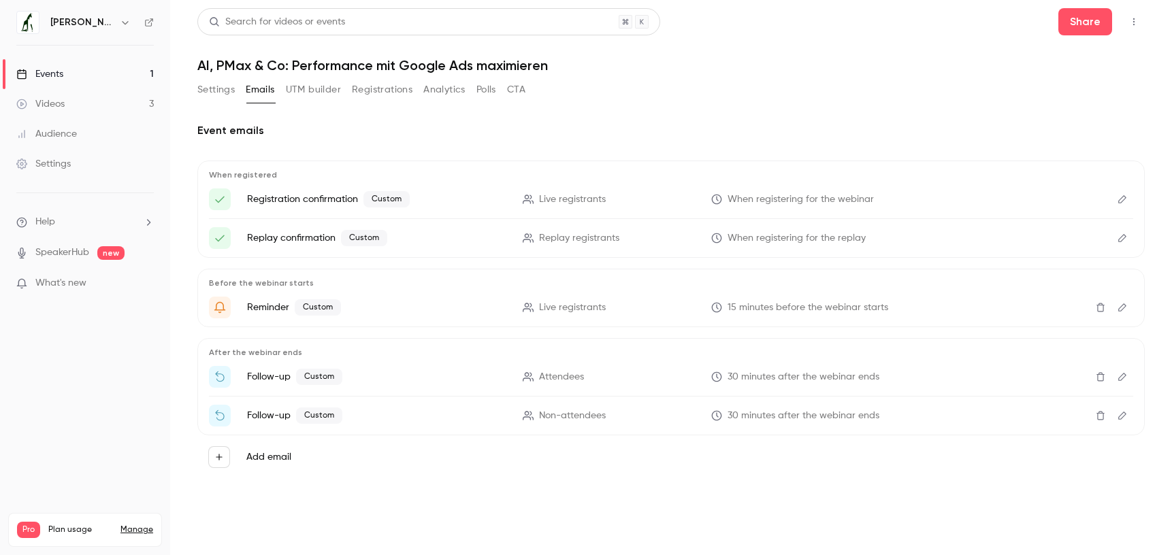
click at [1126, 414] on icon "Edit" at bounding box center [1122, 416] width 8 height 8
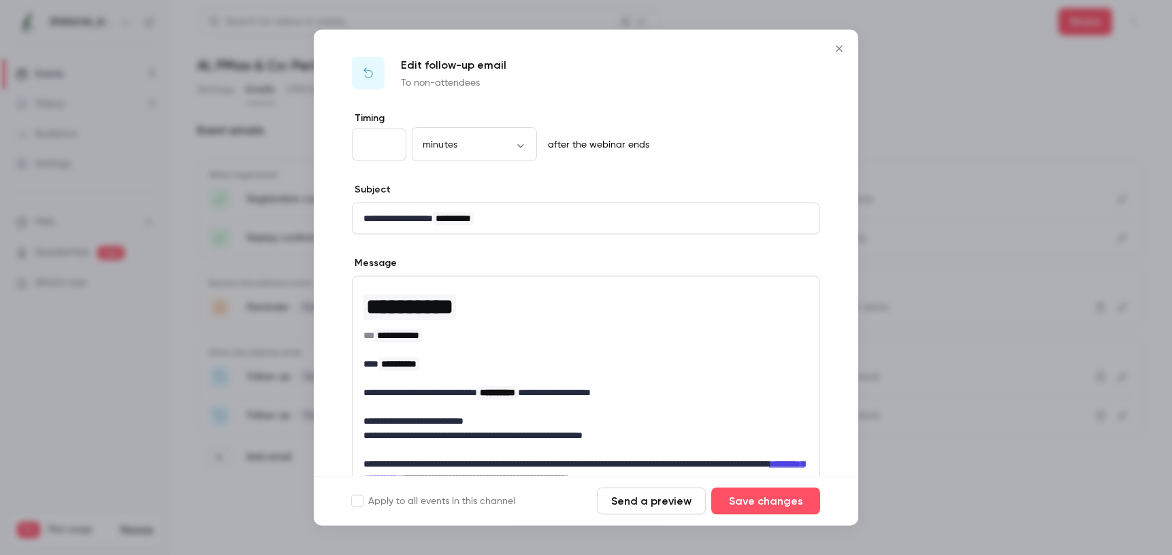
click at [844, 44] on icon "Close" at bounding box center [839, 49] width 16 height 11
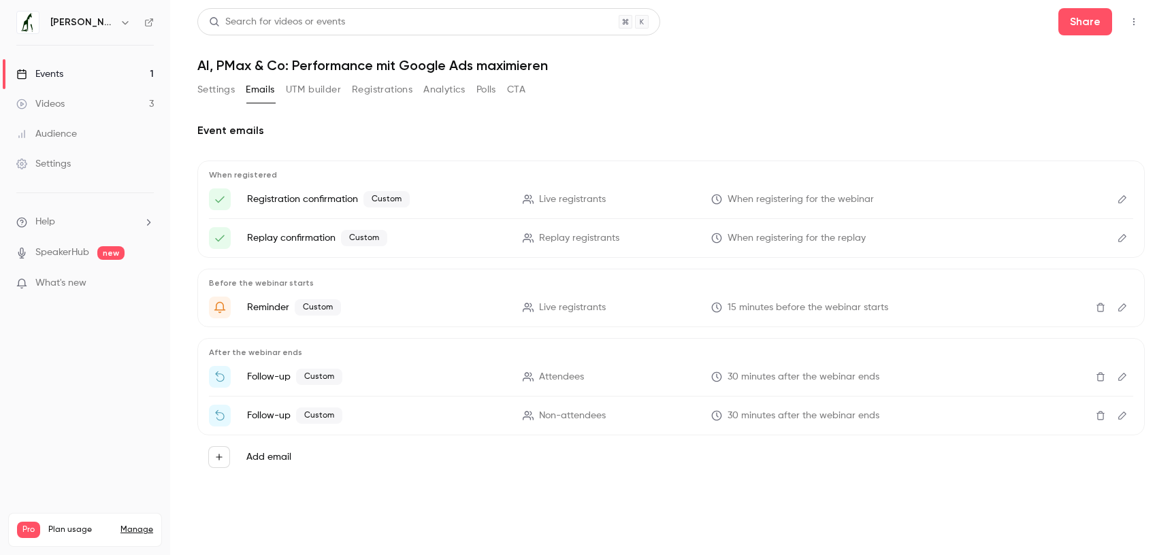
click at [1128, 418] on button "Edit" at bounding box center [1122, 416] width 22 height 22
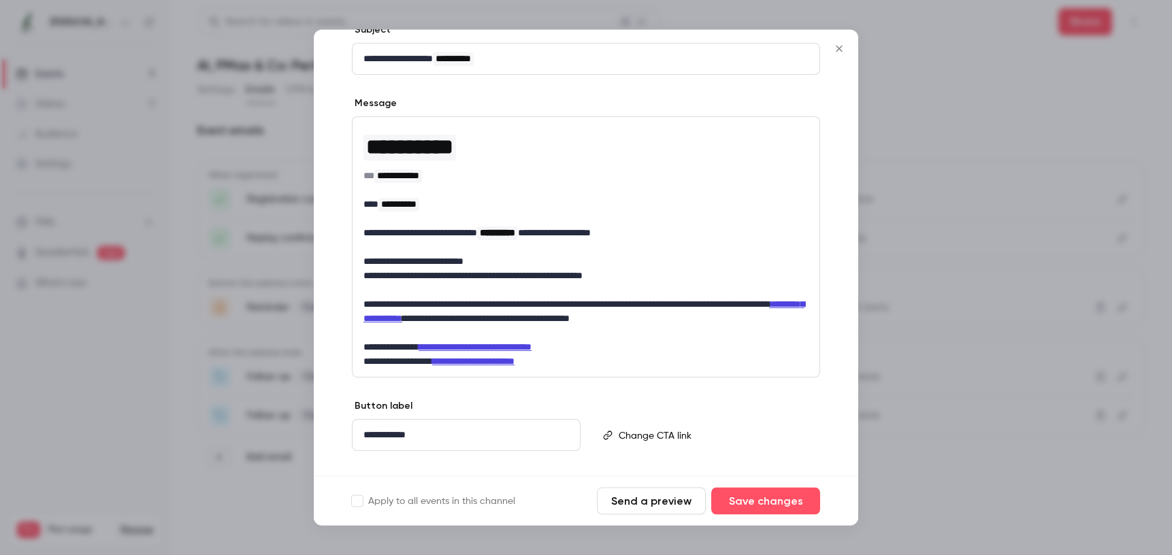
scroll to position [157, 0]
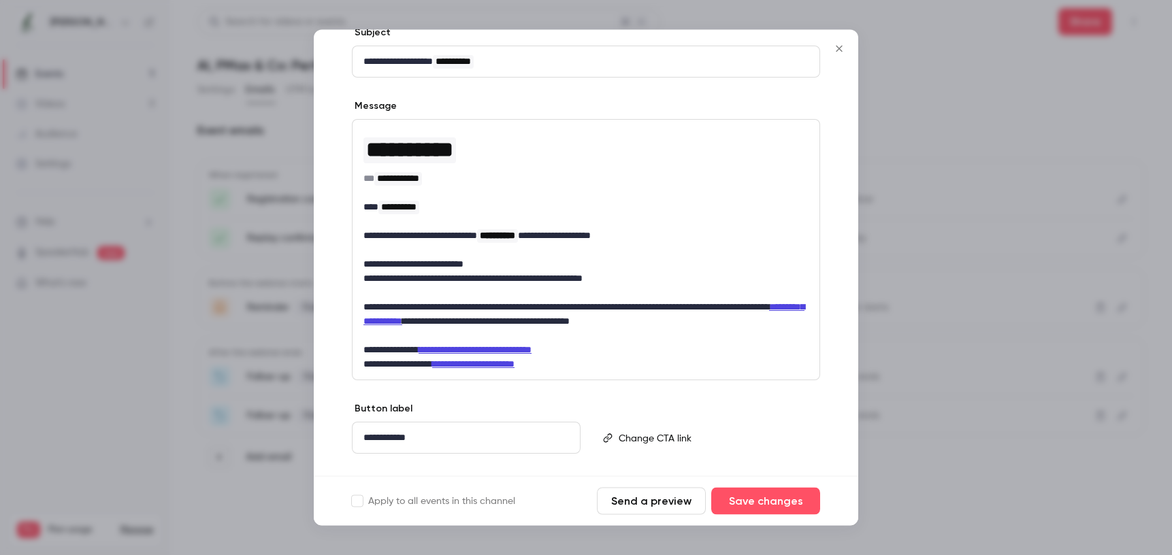
click at [846, 49] on icon "Close" at bounding box center [839, 49] width 16 height 11
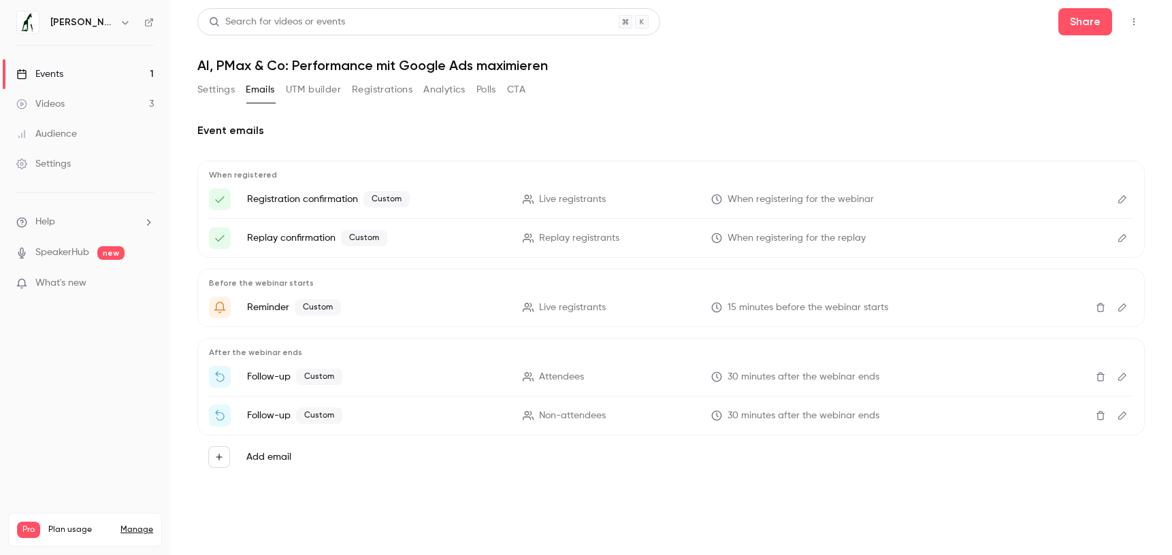
click at [323, 102] on div "Settings Emails UTM builder Registrations Analytics Polls CTA" at bounding box center [361, 92] width 328 height 27
click at [311, 84] on button "UTM builder" at bounding box center [313, 90] width 55 height 22
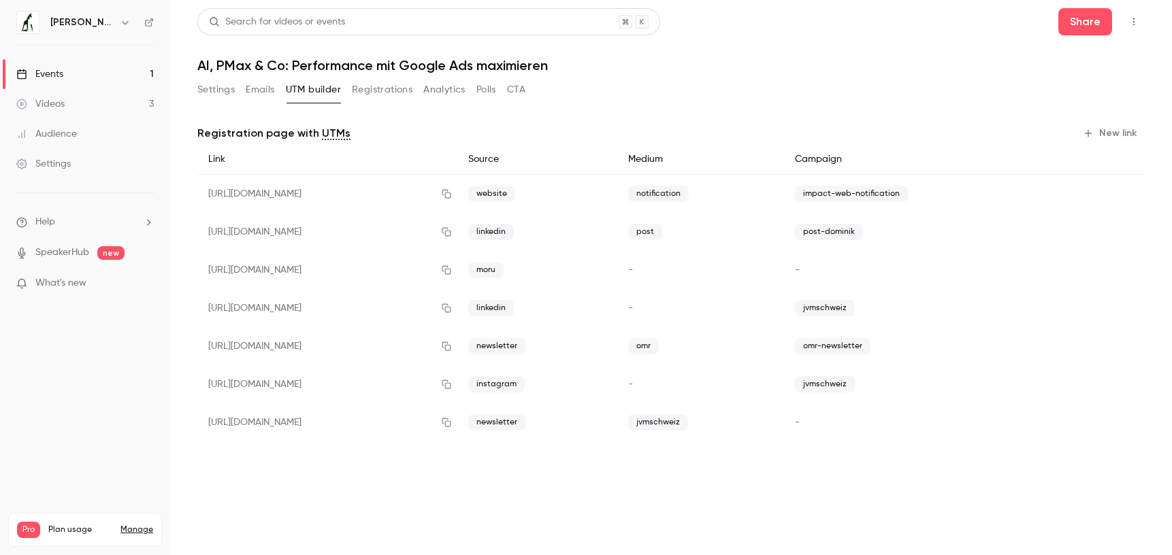
click at [251, 92] on button "Emails" at bounding box center [260, 90] width 29 height 22
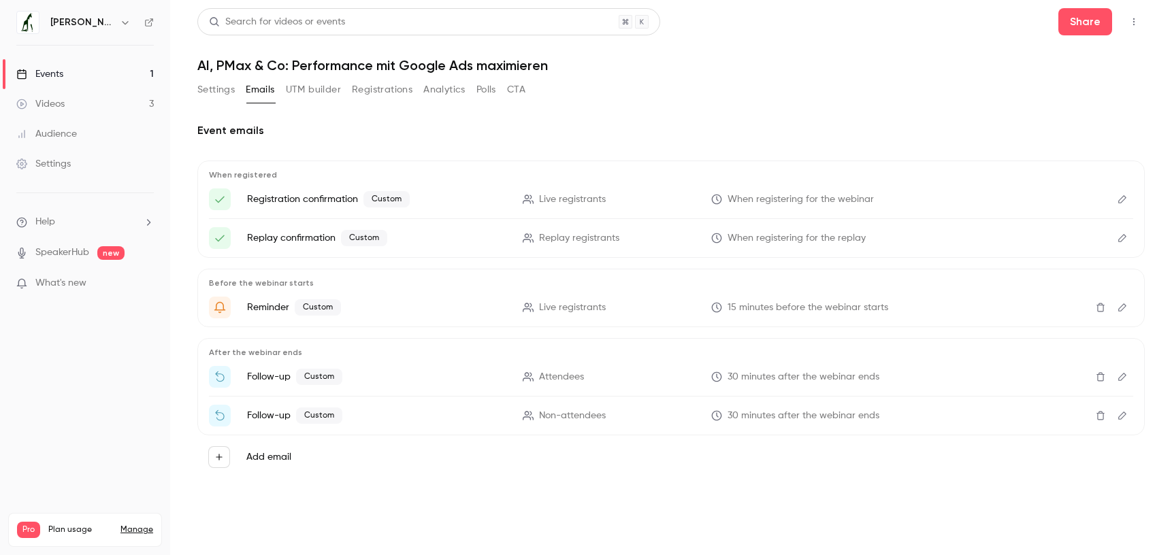
click at [320, 87] on button "UTM builder" at bounding box center [313, 90] width 55 height 22
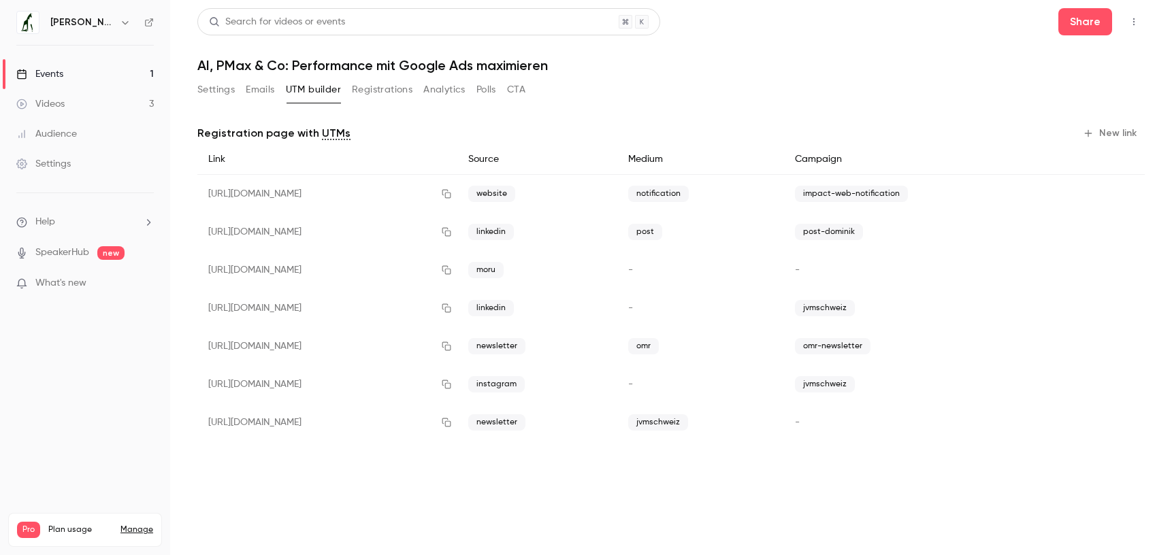
click at [397, 88] on button "Registrations" at bounding box center [382, 90] width 61 height 22
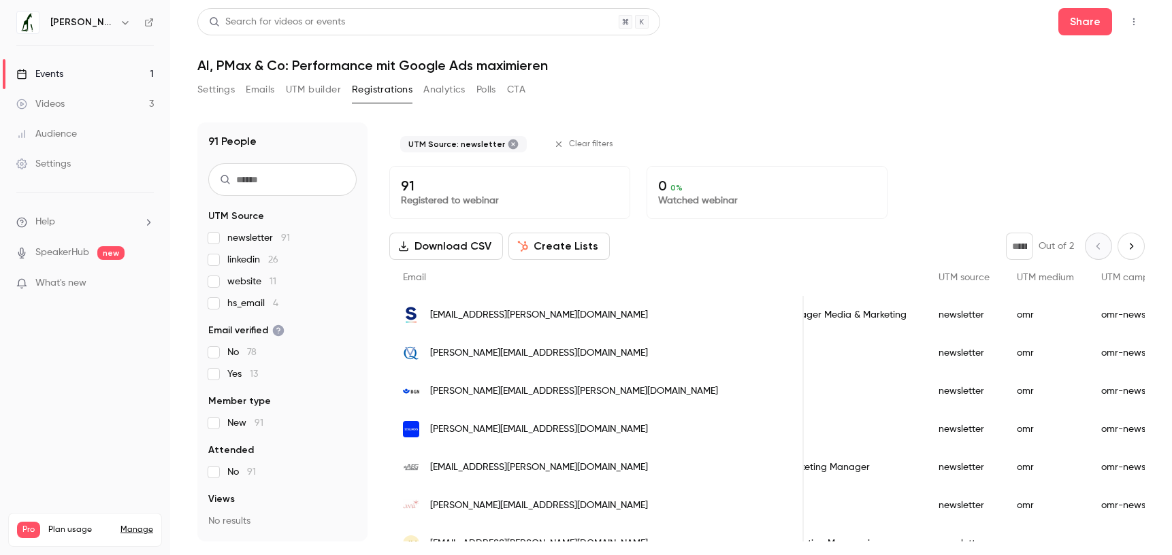
click at [225, 228] on fieldset "UTM Source newsletter 91 linkedin 26 website 11 hs_email 4" at bounding box center [282, 260] width 148 height 101
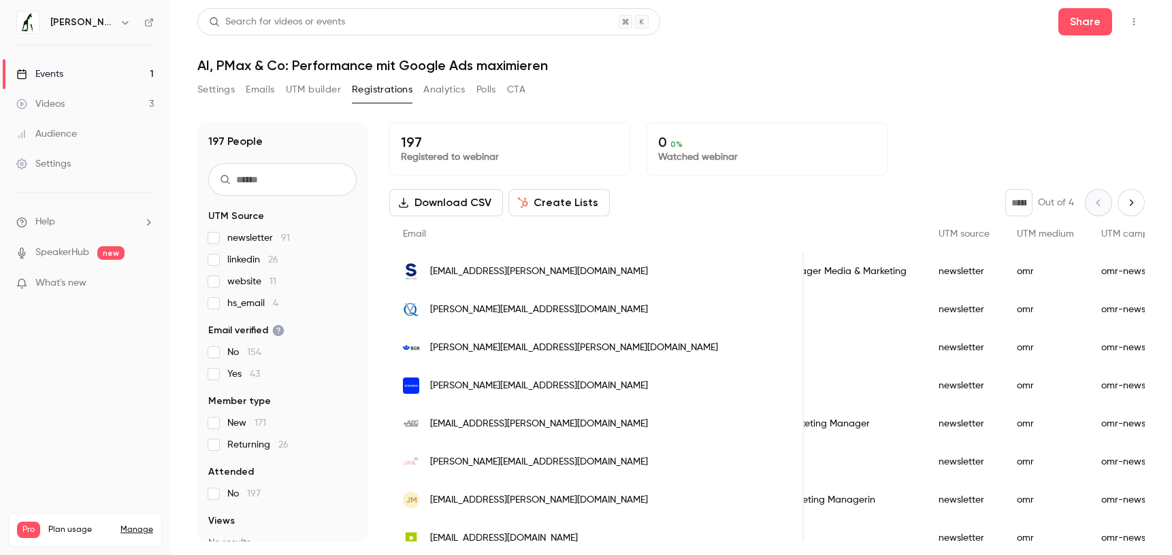
click at [219, 302] on label "hs_email 4" at bounding box center [282, 304] width 148 height 14
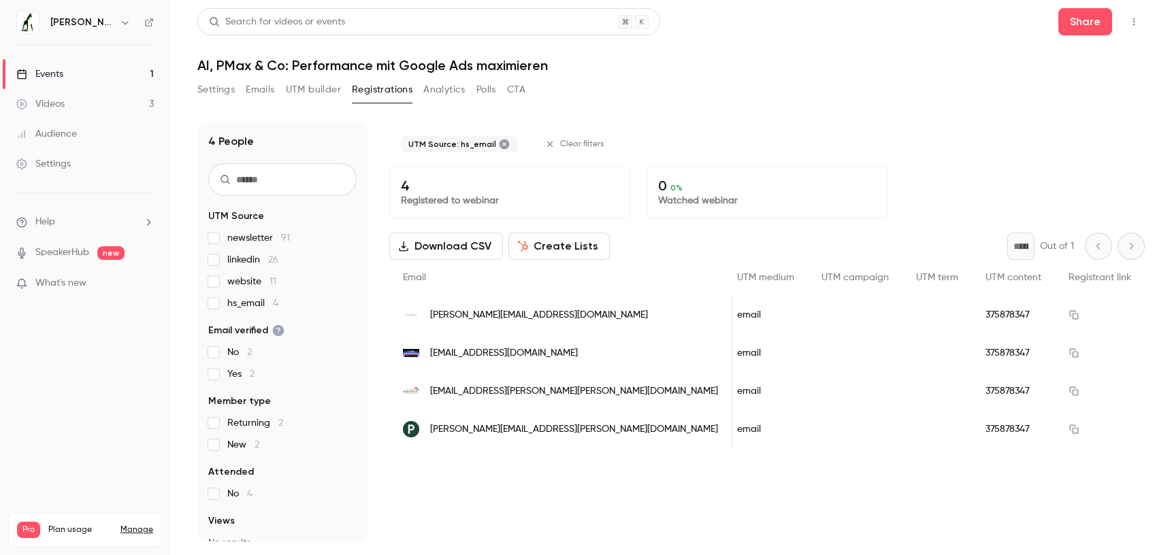
scroll to position [0, 658]
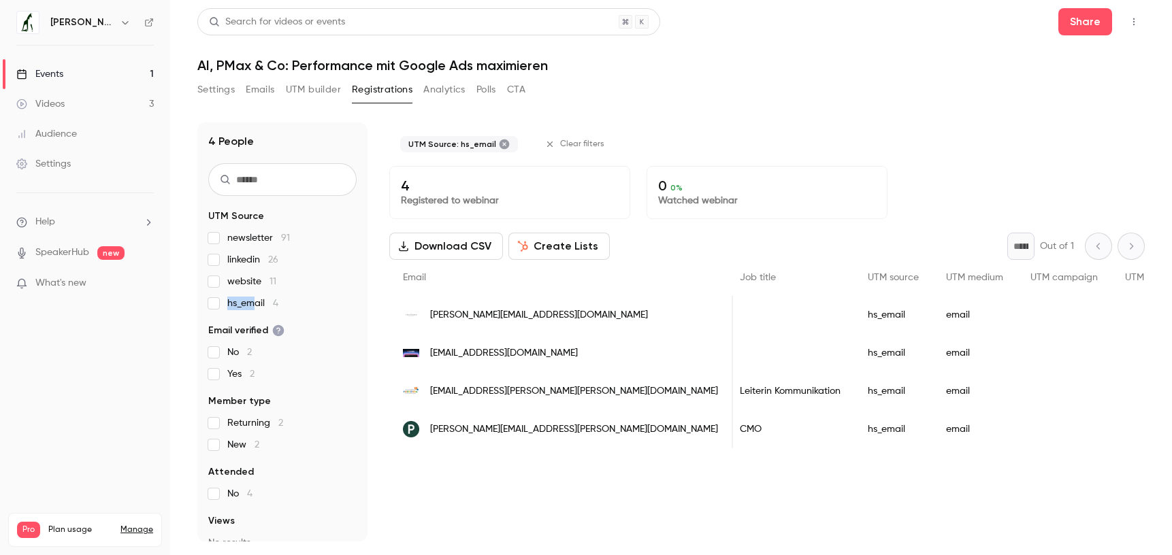
click at [255, 297] on span "hs_email 4" at bounding box center [252, 304] width 51 height 14
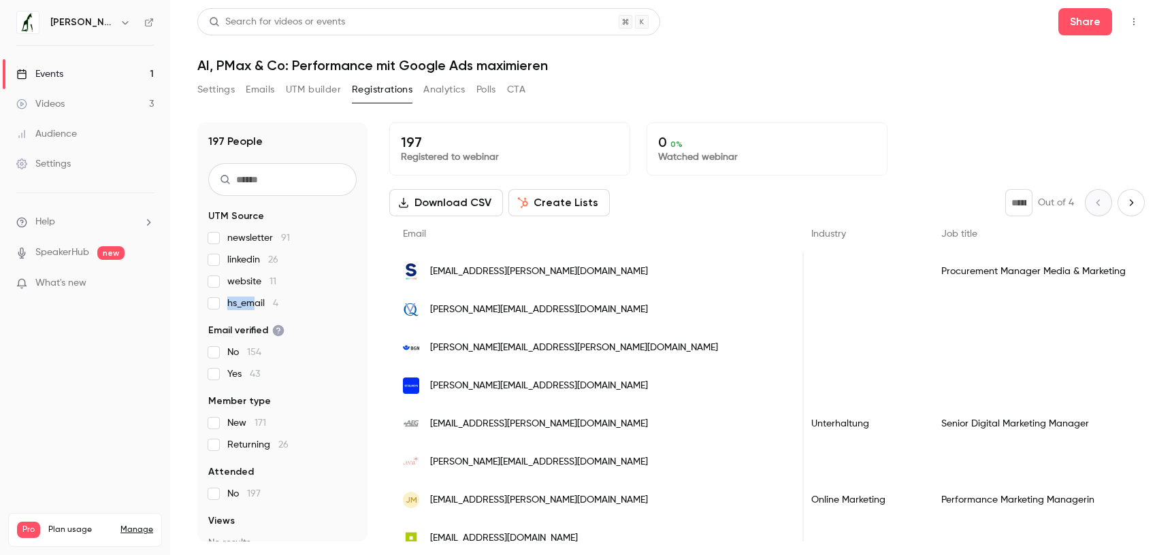
click at [443, 91] on button "Analytics" at bounding box center [444, 90] width 42 height 22
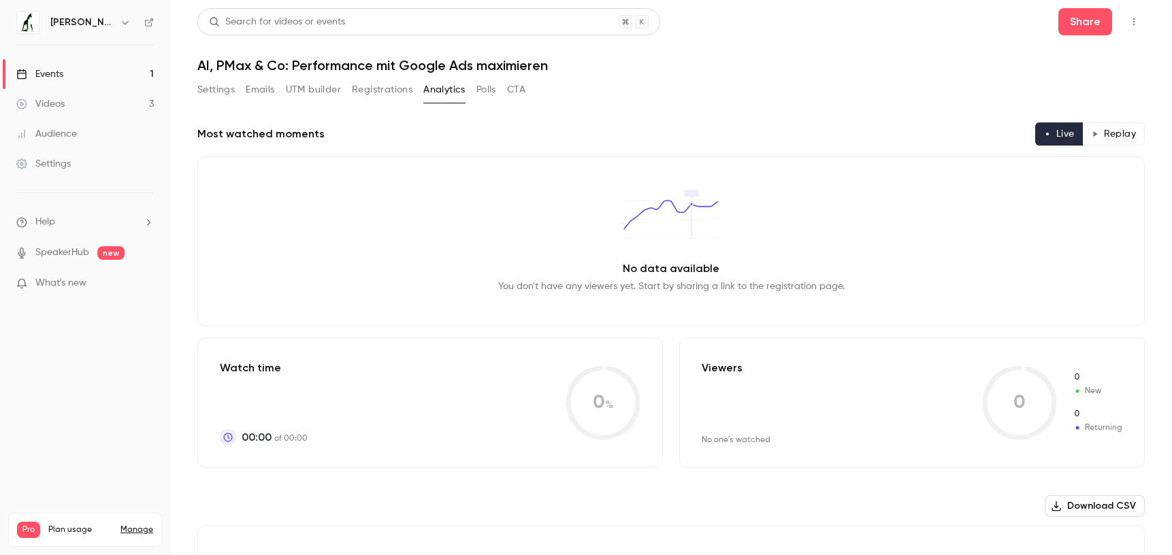
click at [480, 88] on button "Polls" at bounding box center [486, 90] width 20 height 22
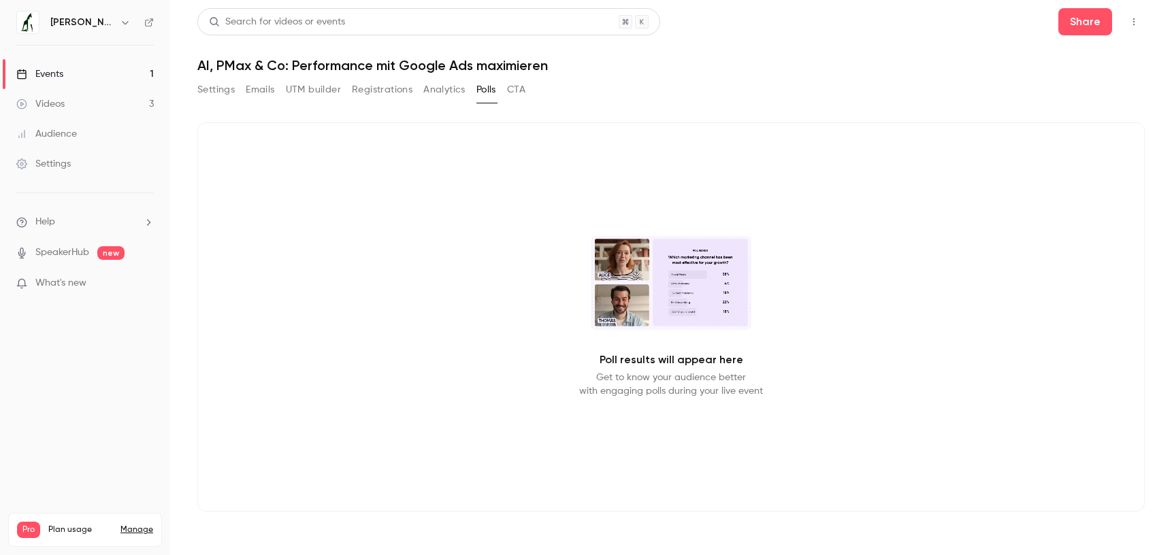
click at [518, 90] on button "CTA" at bounding box center [516, 90] width 18 height 22
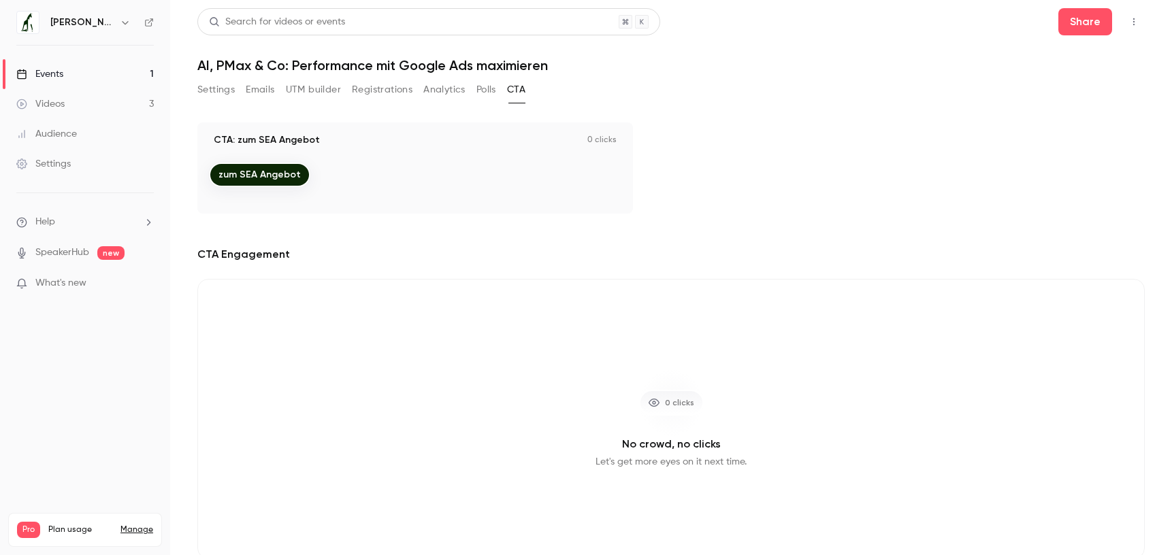
click at [275, 175] on link "zum SEA Angebot" at bounding box center [259, 175] width 99 height 22
click at [283, 169] on link "zum SEA Angebot" at bounding box center [259, 175] width 99 height 22
click at [212, 85] on button "Settings" at bounding box center [215, 90] width 37 height 22
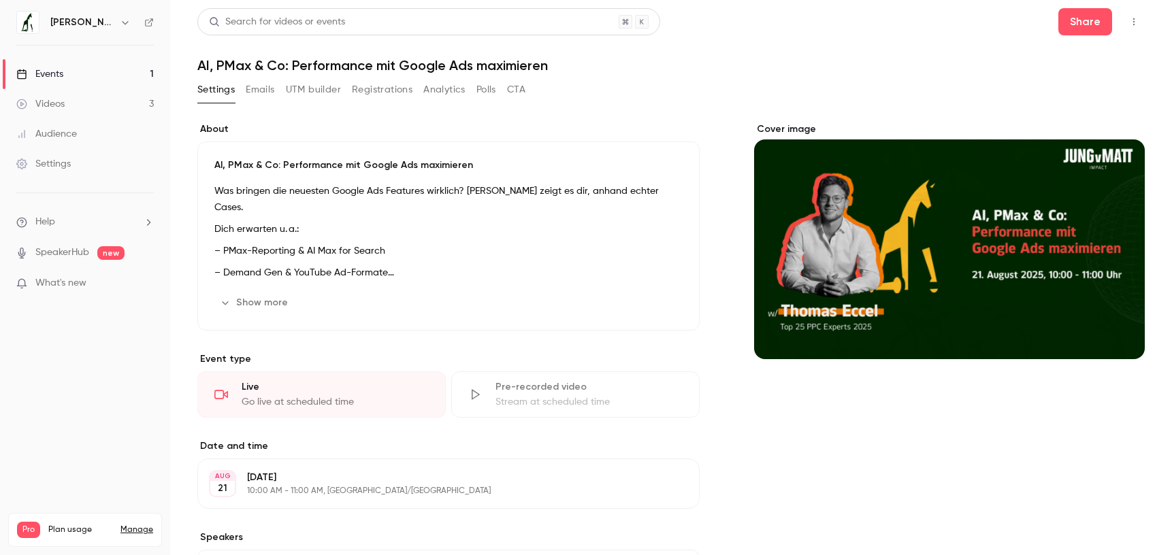
click at [255, 81] on button "Emails" at bounding box center [260, 90] width 29 height 22
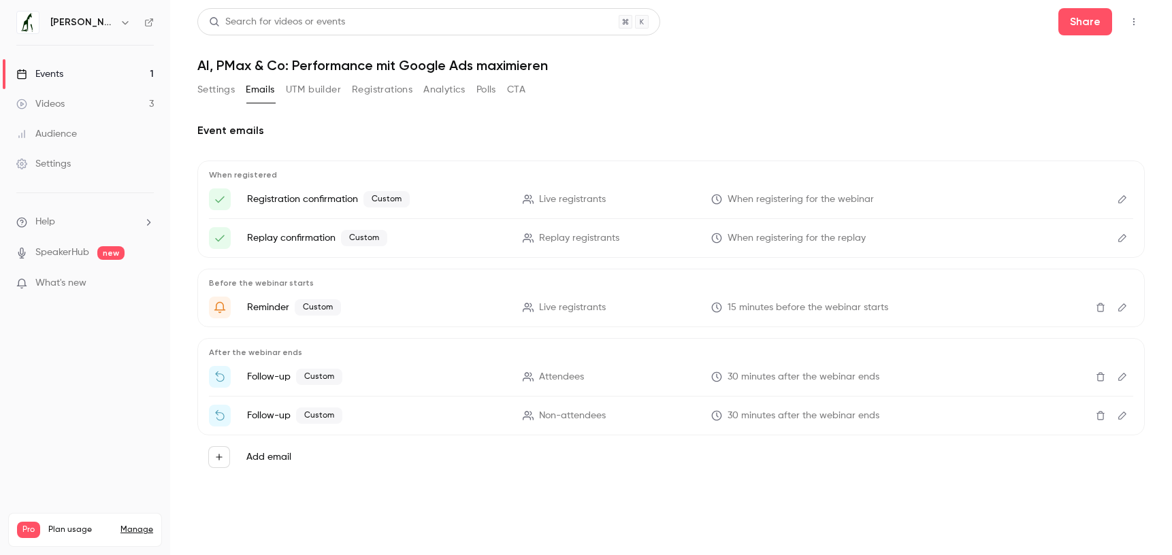
click at [213, 82] on button "Settings" at bounding box center [215, 90] width 37 height 22
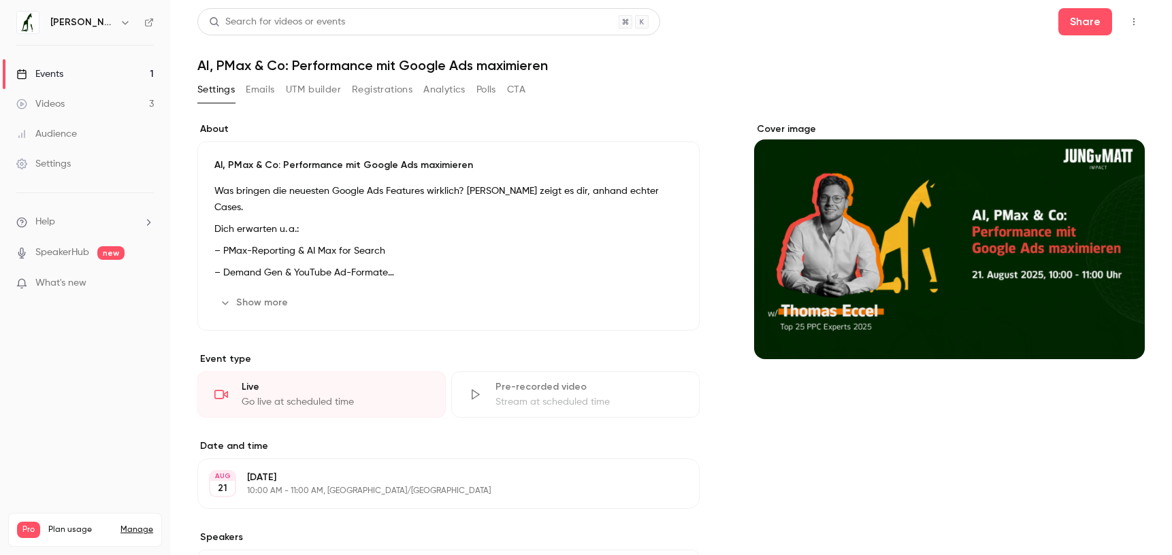
click at [368, 78] on div "Search for videos or events Share AI, PMax & Co: Performance mit Google Ads max…" at bounding box center [670, 468] width 947 height 921
click at [320, 90] on button "UTM builder" at bounding box center [313, 90] width 55 height 22
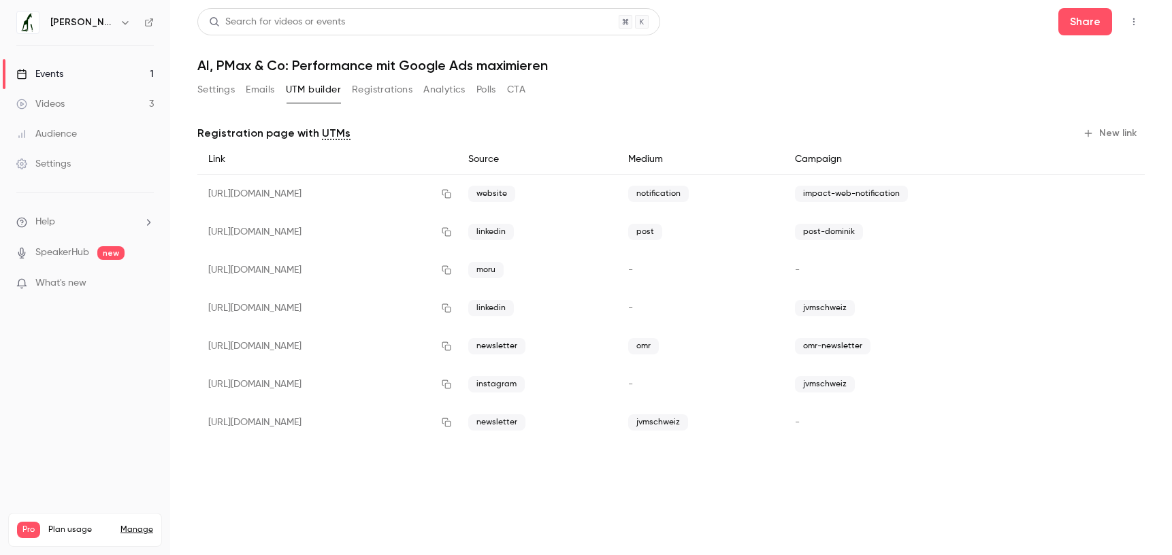
click at [267, 90] on button "Emails" at bounding box center [260, 90] width 29 height 22
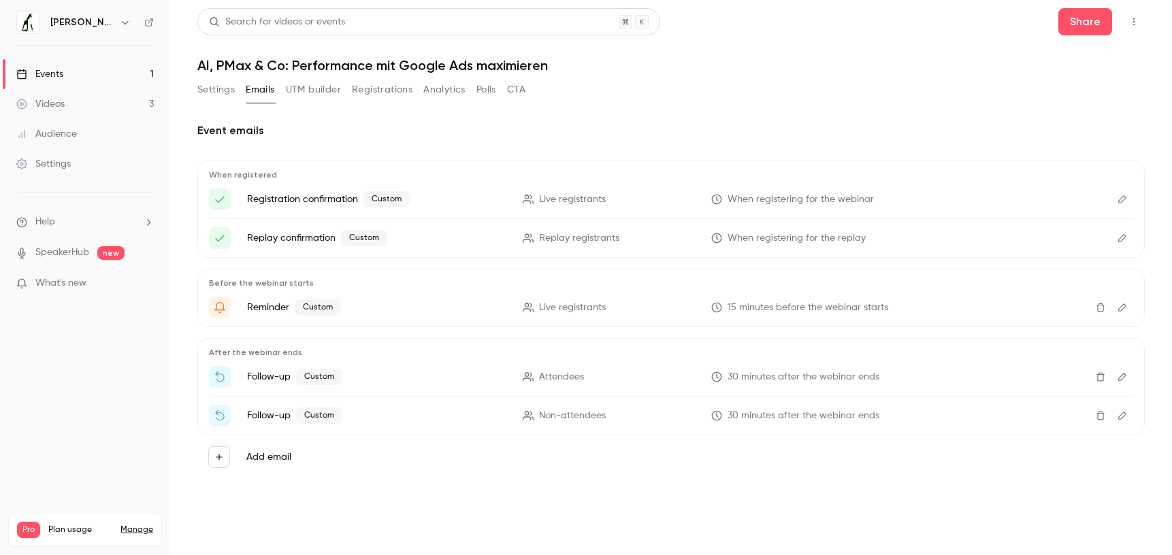
click at [1122, 418] on icon "Edit" at bounding box center [1122, 416] width 8 height 8
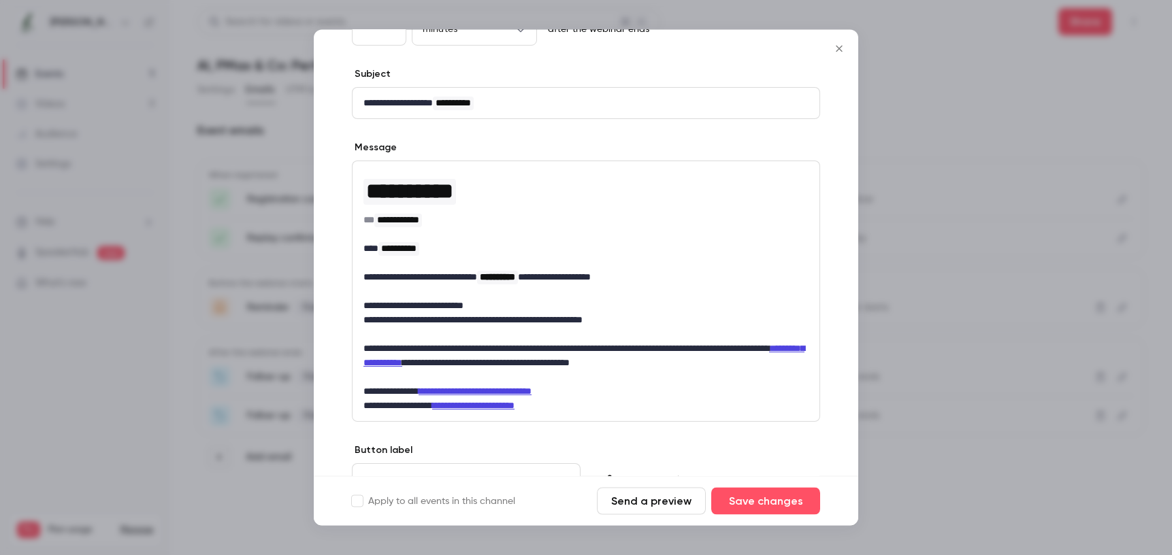
scroll to position [155, 0]
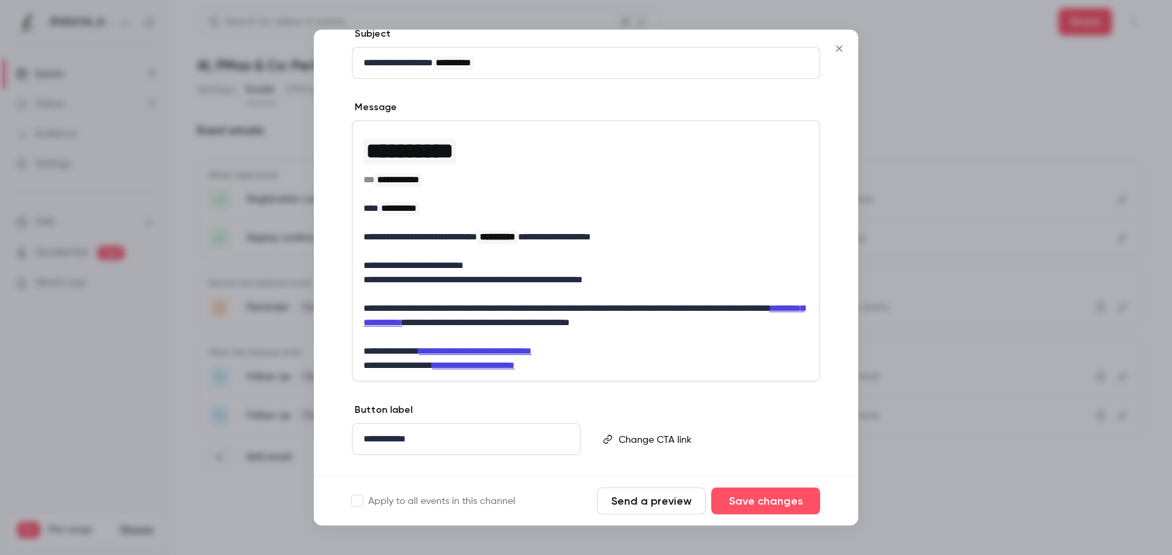
click at [838, 40] on button "Close" at bounding box center [839, 48] width 27 height 27
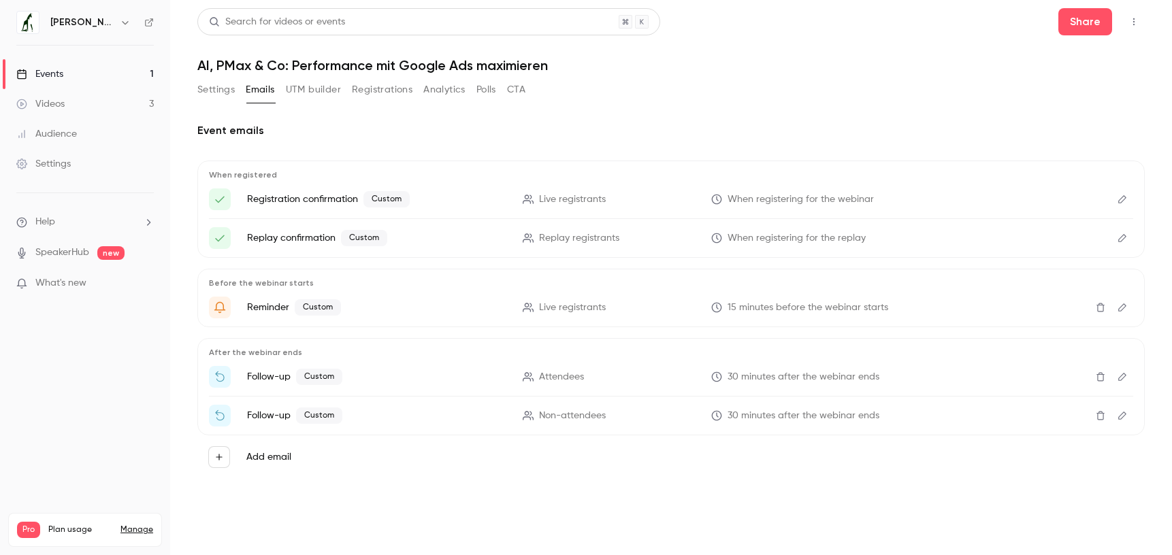
click at [106, 77] on link "Events 1" at bounding box center [85, 74] width 170 height 30
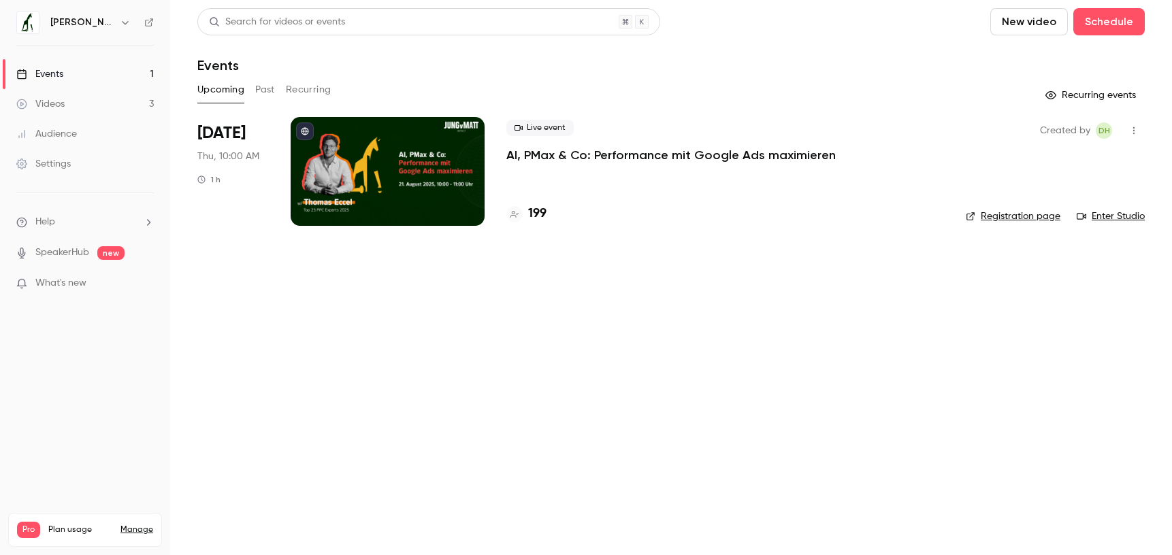
click at [1126, 213] on link "Enter Studio" at bounding box center [1111, 217] width 68 height 14
click at [1099, 207] on div "Created by DH Registration page Enter Studio" at bounding box center [1055, 171] width 179 height 109
click at [1107, 218] on link "Enter Studio" at bounding box center [1111, 217] width 68 height 14
